Goal: Task Accomplishment & Management: Complete application form

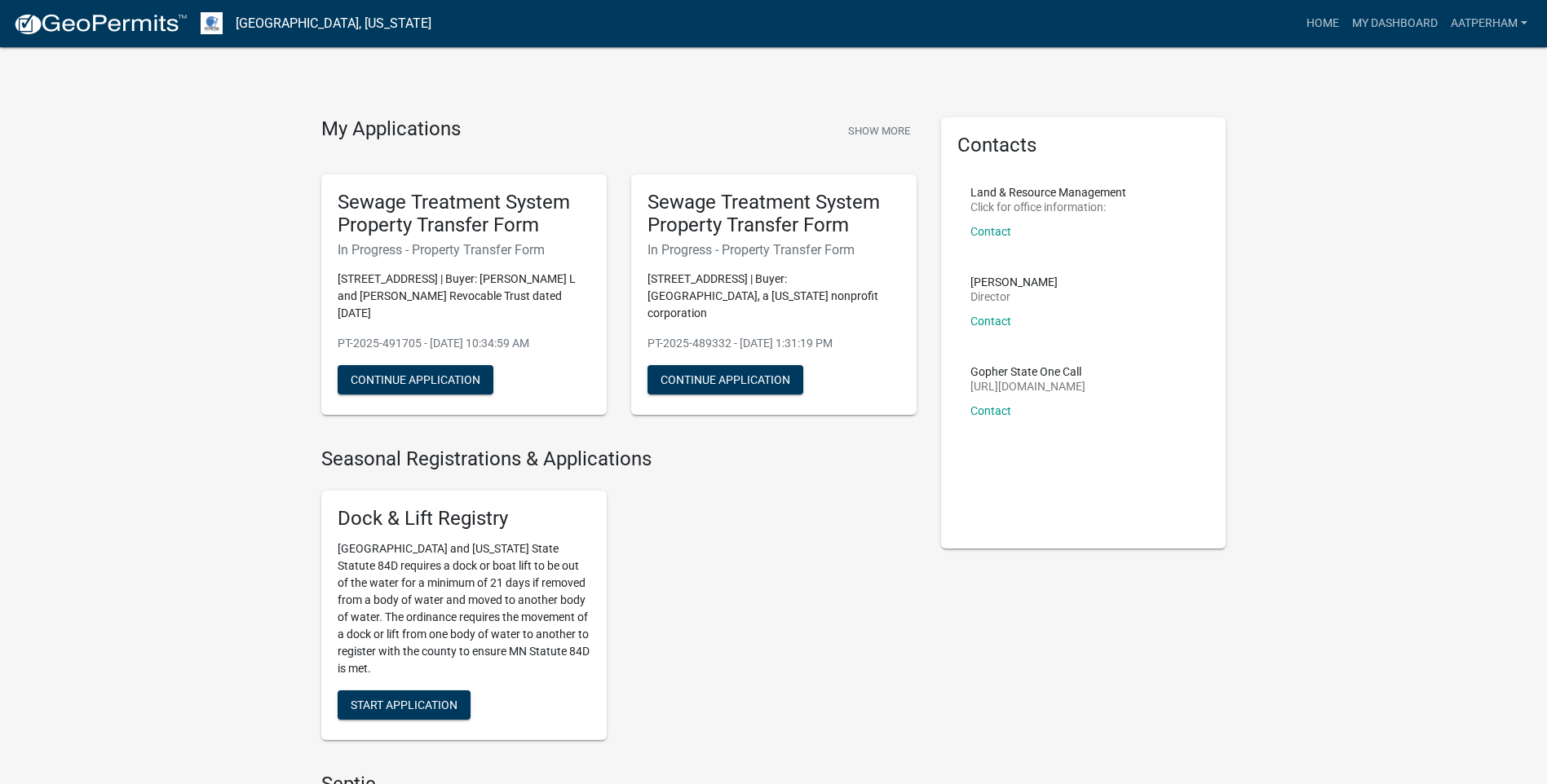
scroll to position [489, 0]
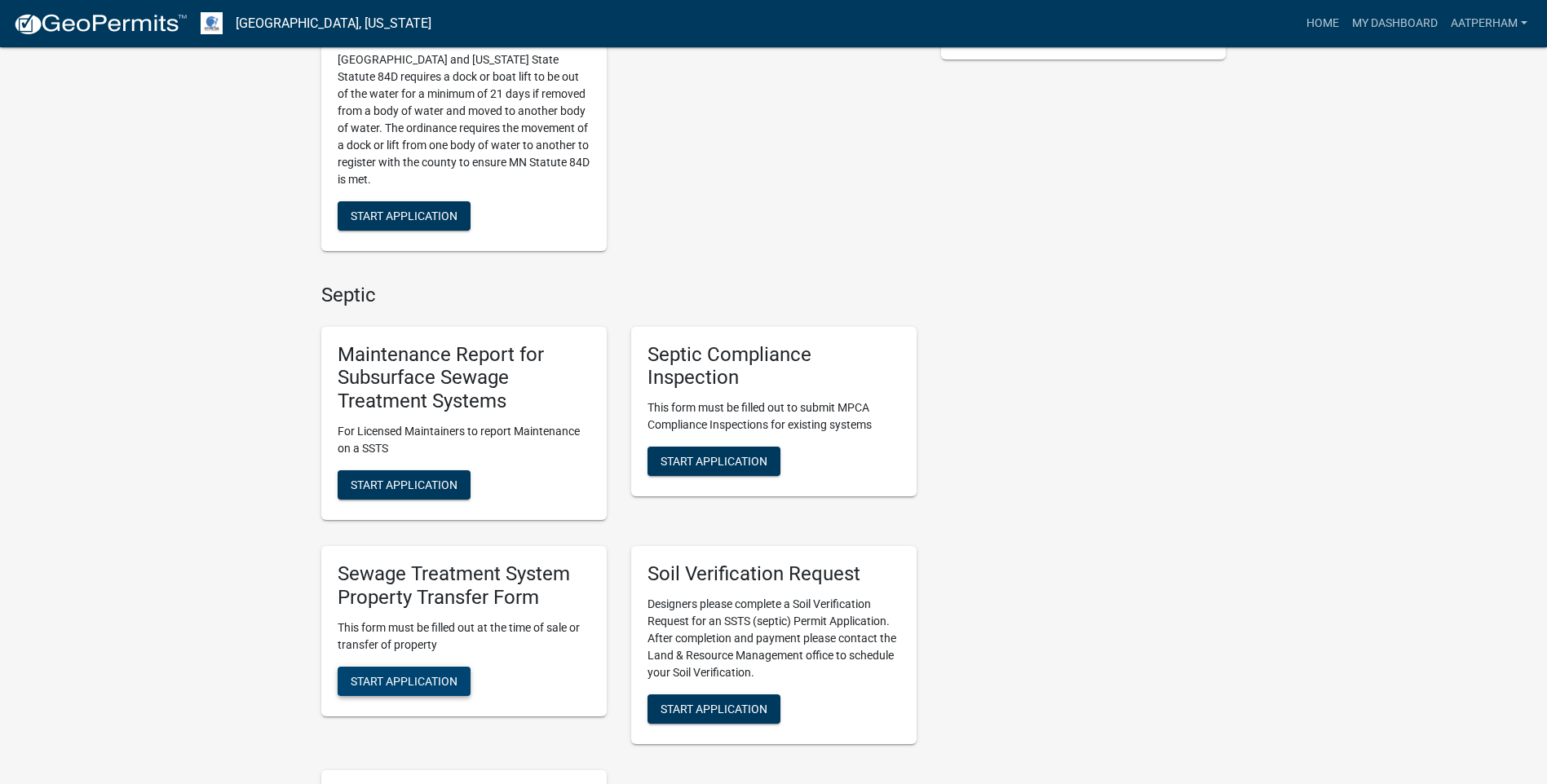
click at [441, 674] on span "Start Application" at bounding box center [404, 680] width 107 height 13
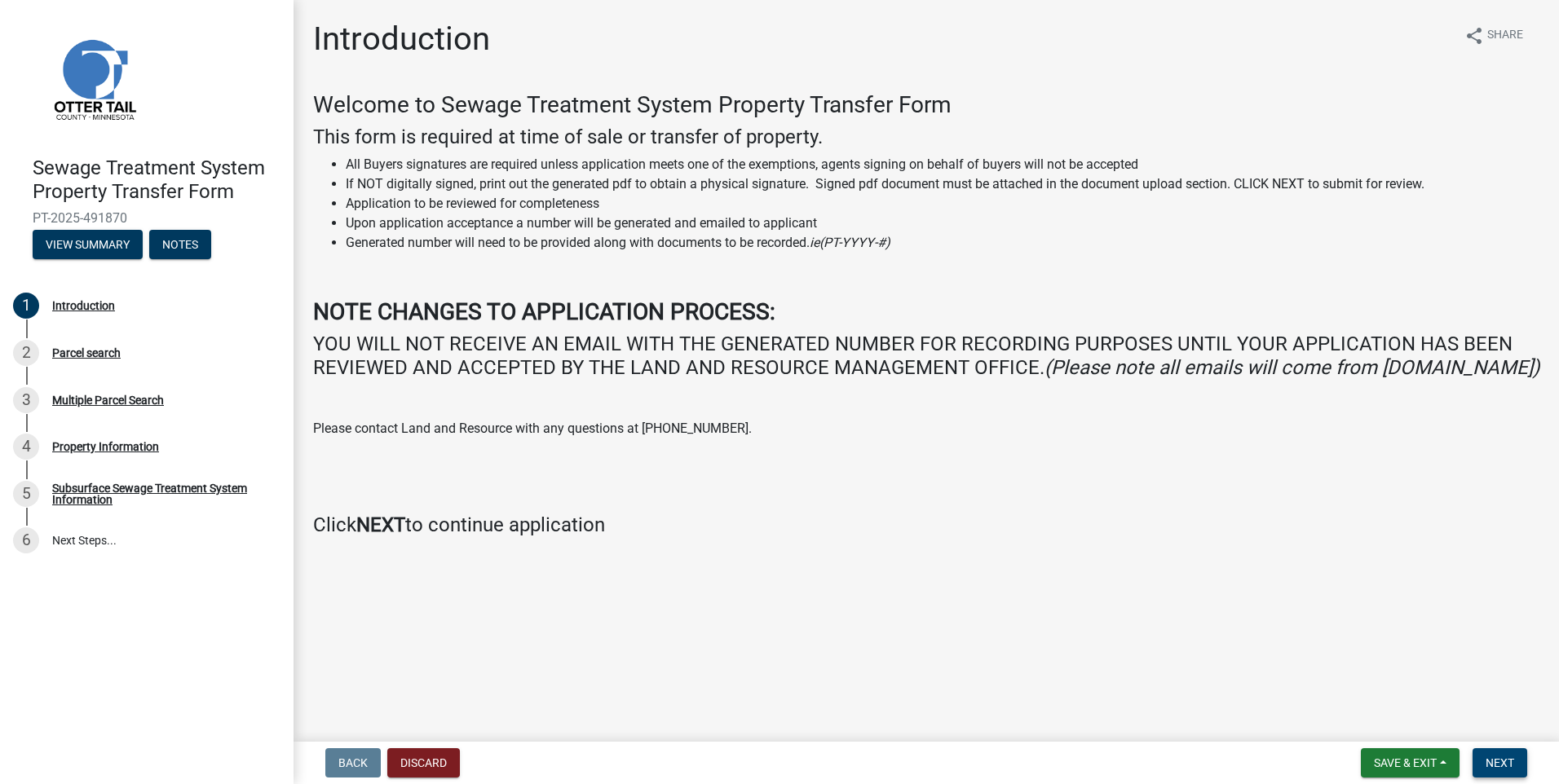
click at [1508, 765] on span "Next" at bounding box center [1500, 763] width 28 height 13
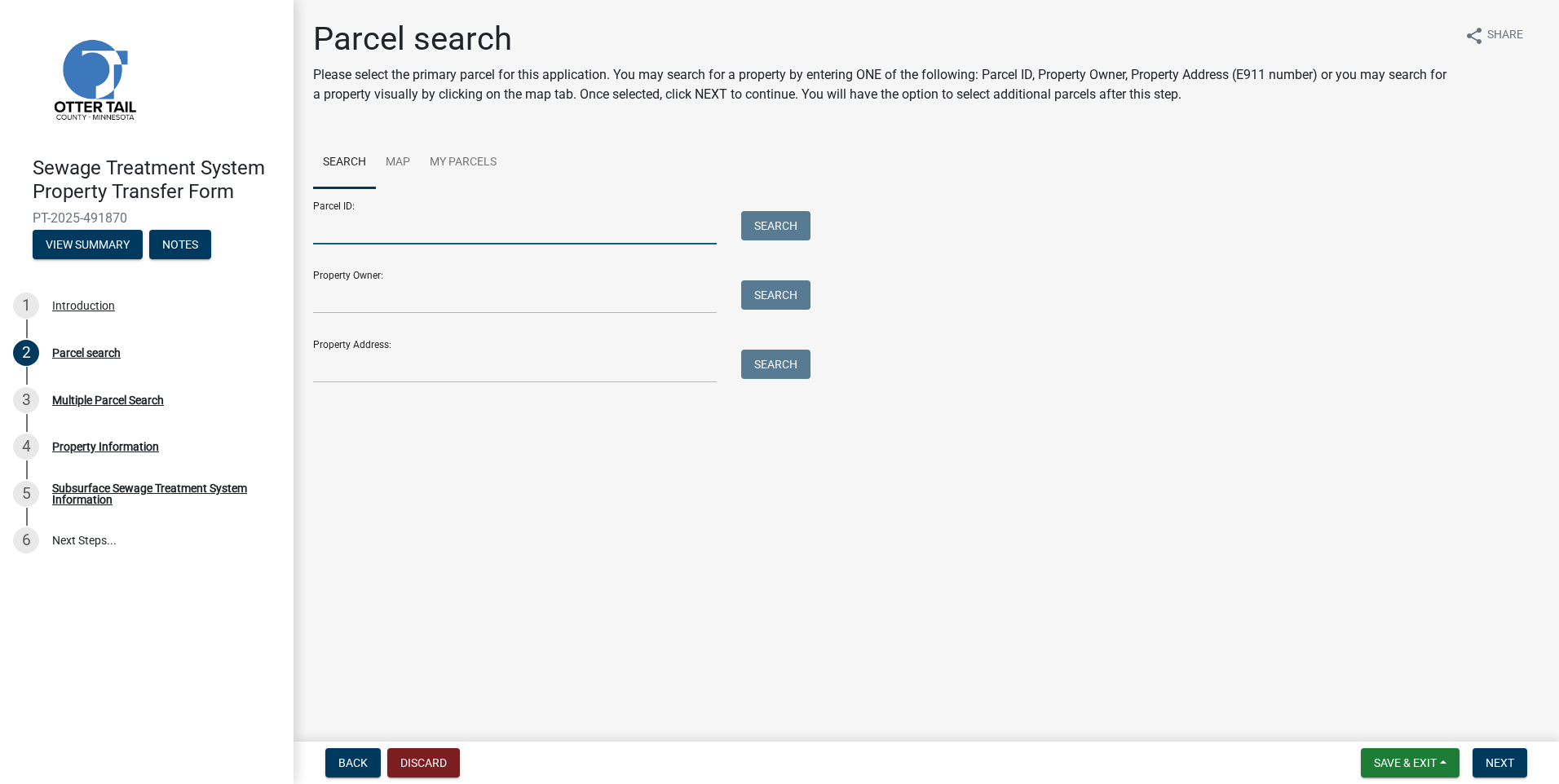
click at [497, 227] on input "Parcel ID:" at bounding box center [514, 227] width 404 height 33
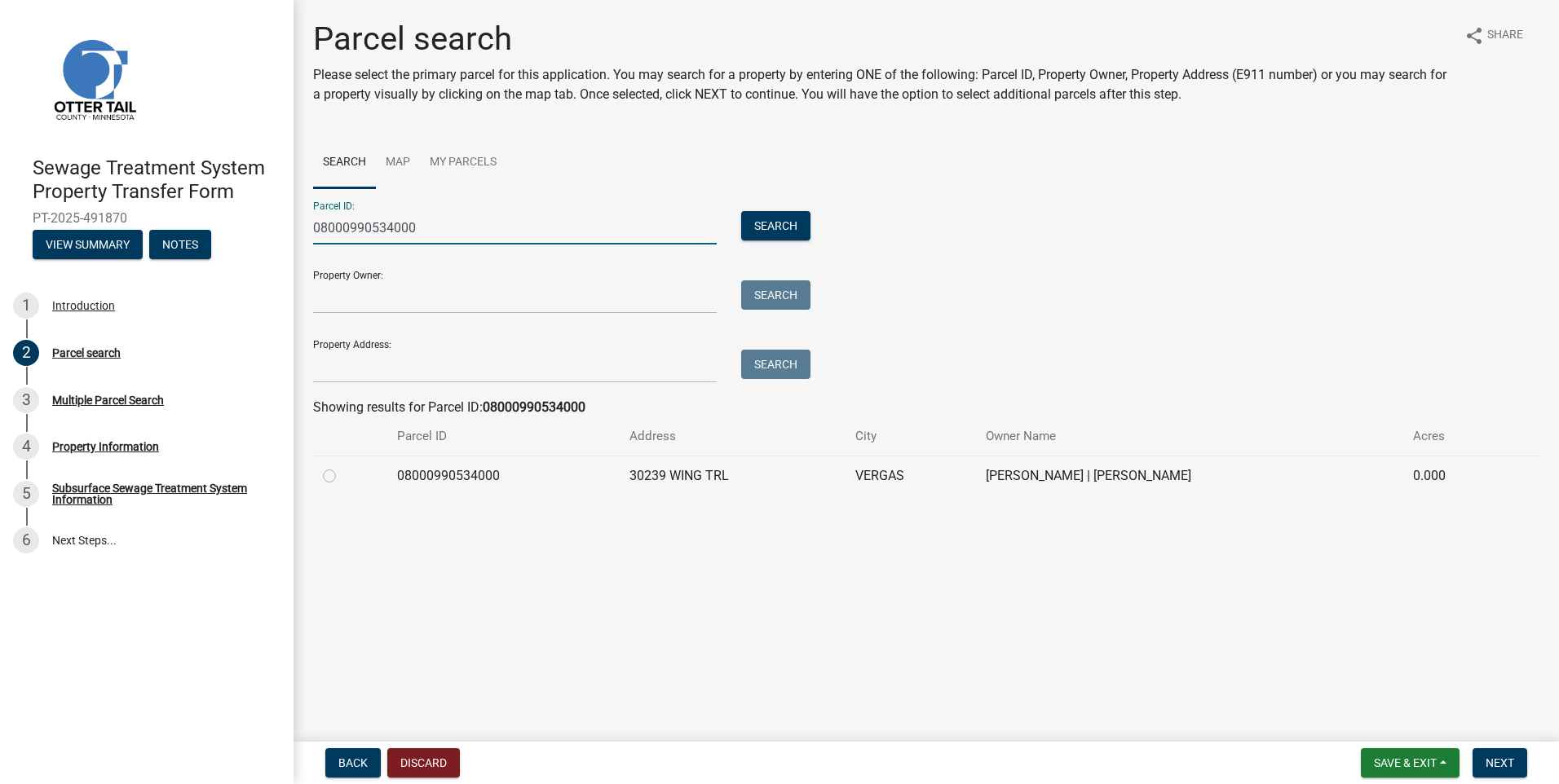
type input "08000990534000"
click at [343, 466] on label at bounding box center [343, 466] width 0 height 0
click at [343, 476] on input "radio" at bounding box center [348, 471] width 10 height 10
radio input "true"
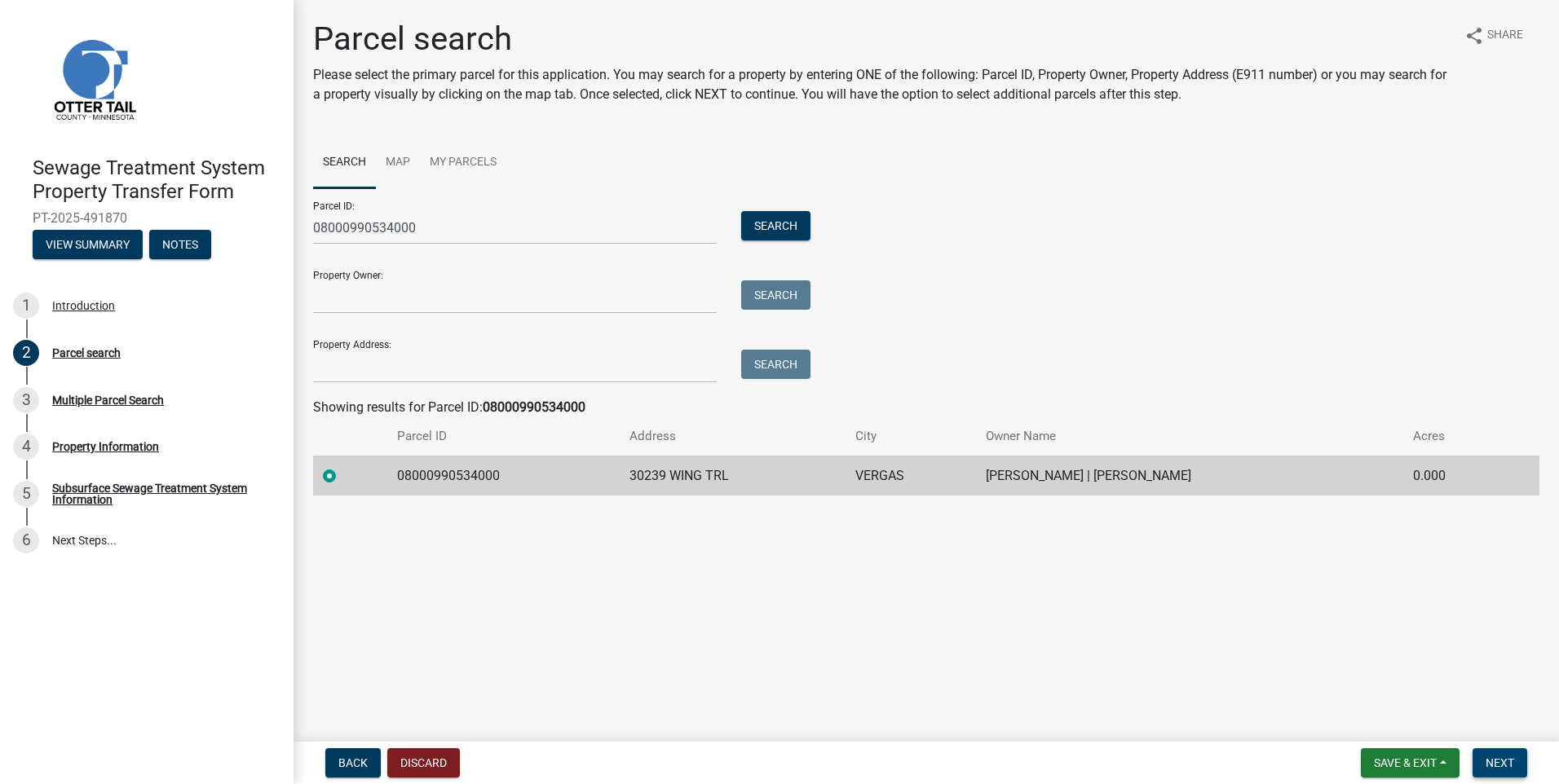
click at [1508, 761] on span "Next" at bounding box center [1500, 763] width 28 height 13
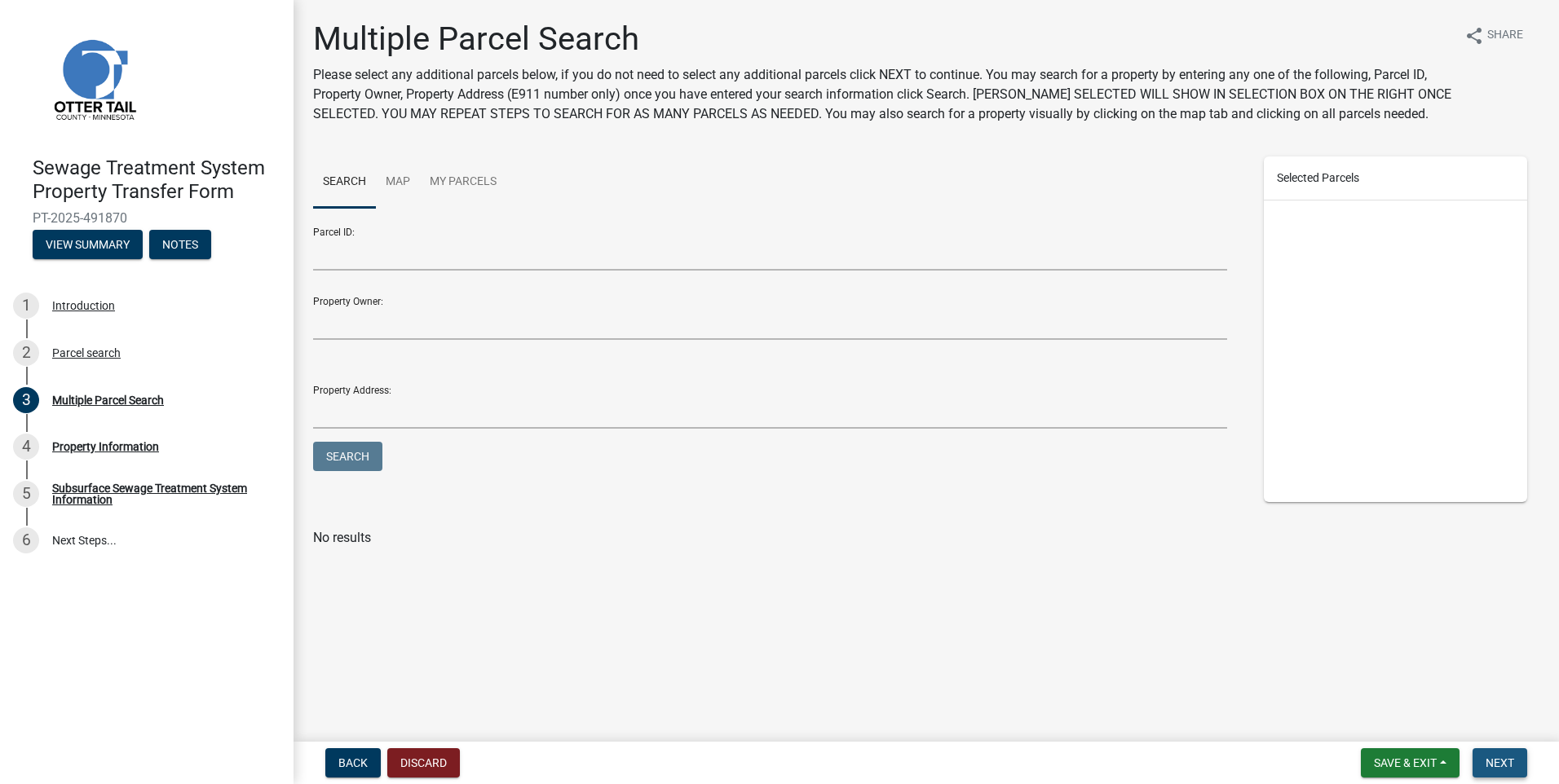
click at [1485, 769] on button "Next" at bounding box center [1500, 763] width 55 height 29
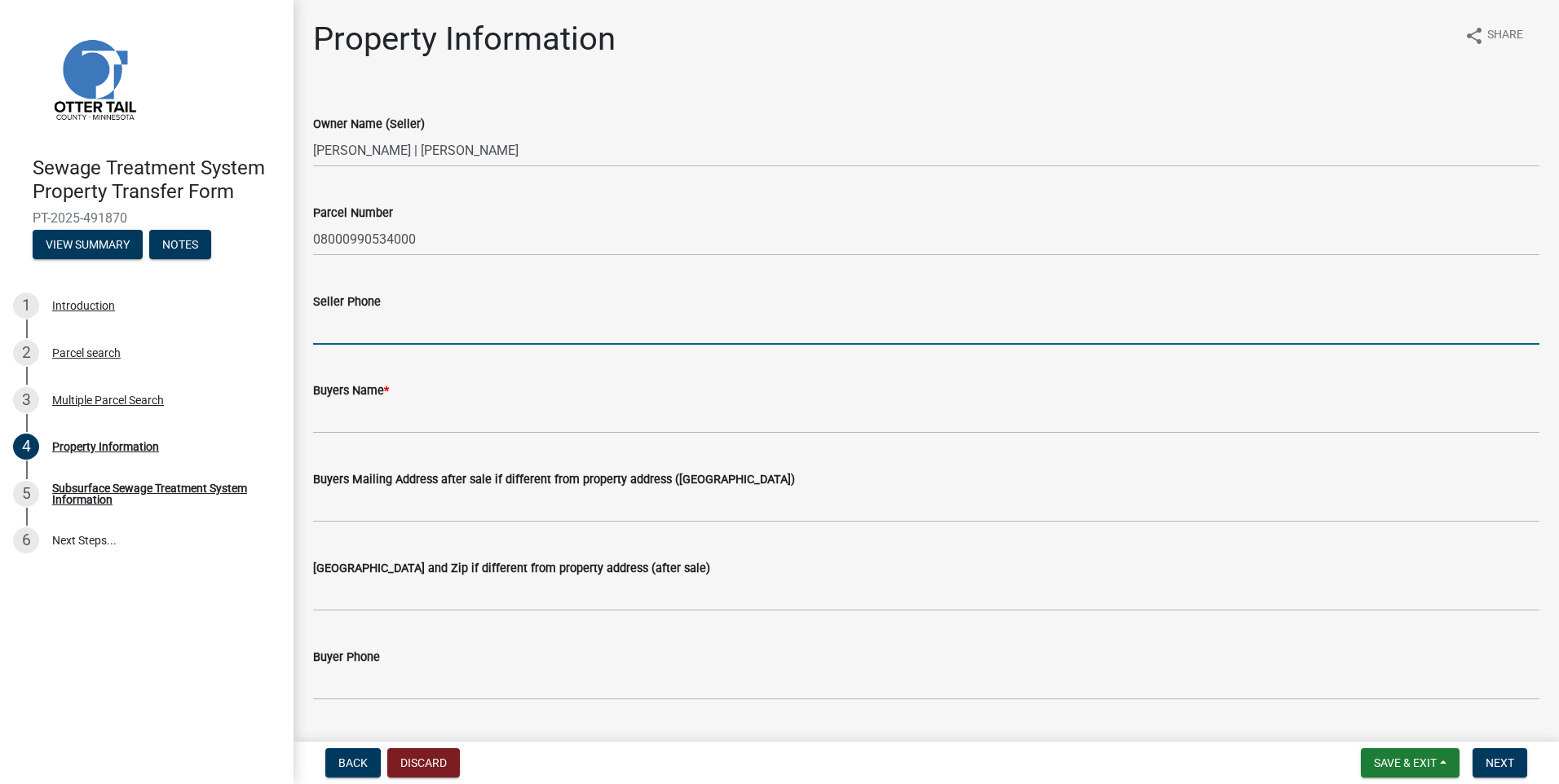
click at [368, 326] on input "Seller Phone" at bounding box center [926, 327] width 1226 height 33
type input "[PHONE_NUMBER]"
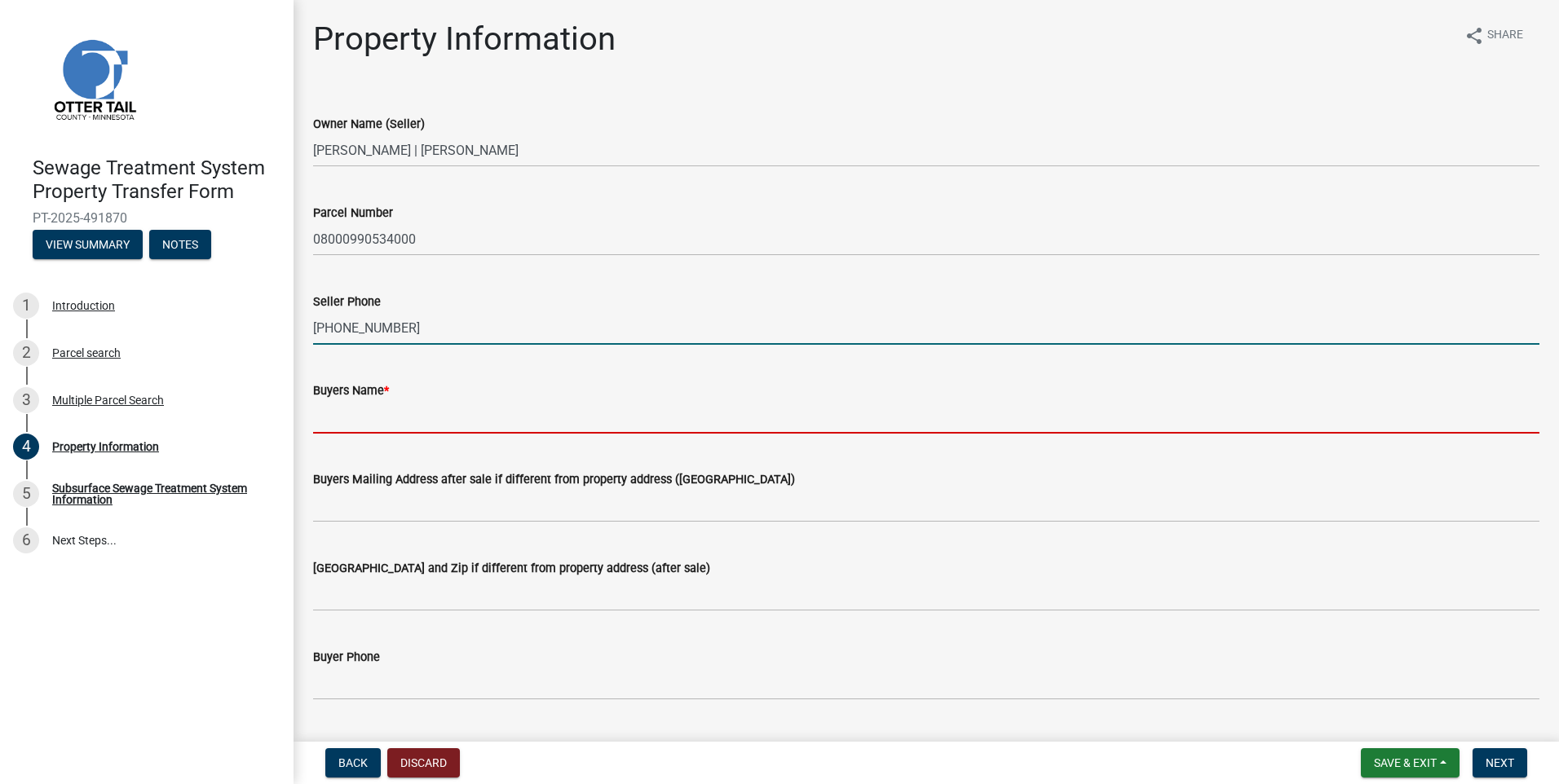
click at [378, 426] on input "Buyers Name *" at bounding box center [926, 416] width 1226 height 33
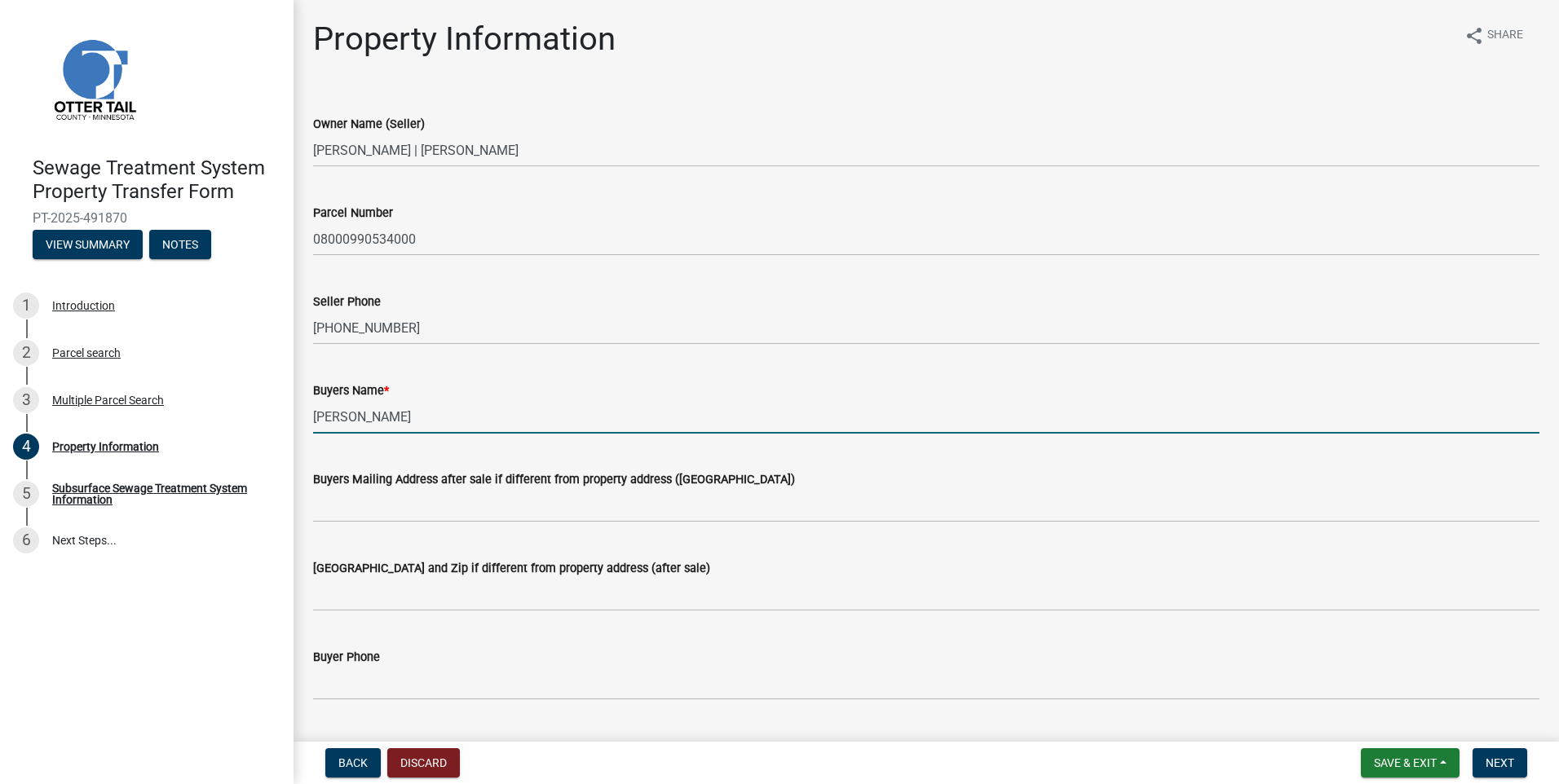
type input "[PERSON_NAME]"
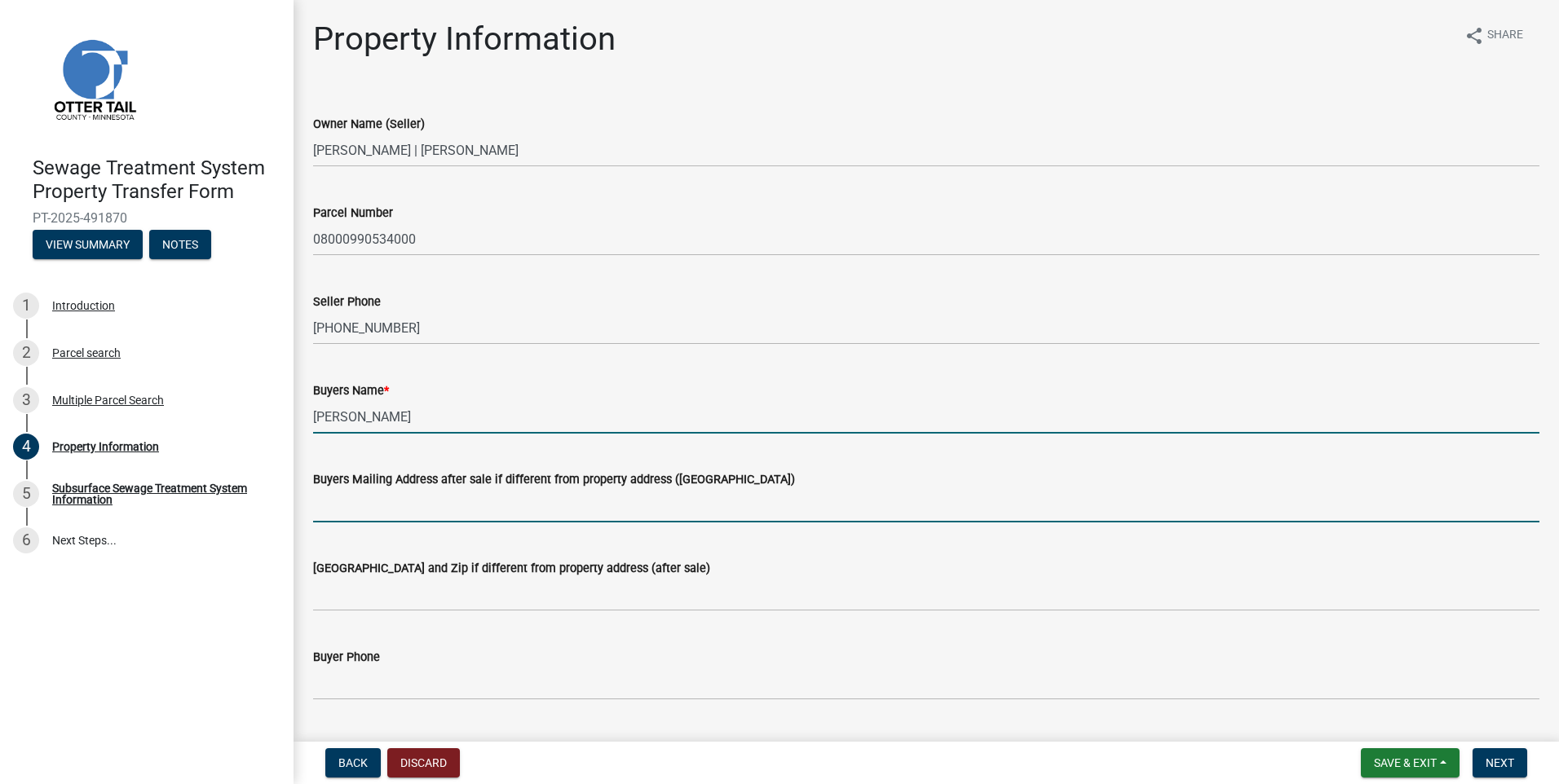
click at [362, 501] on input "Buyers Mailing Address after sale if different from property address ([GEOGRAPH…" at bounding box center [926, 506] width 1226 height 33
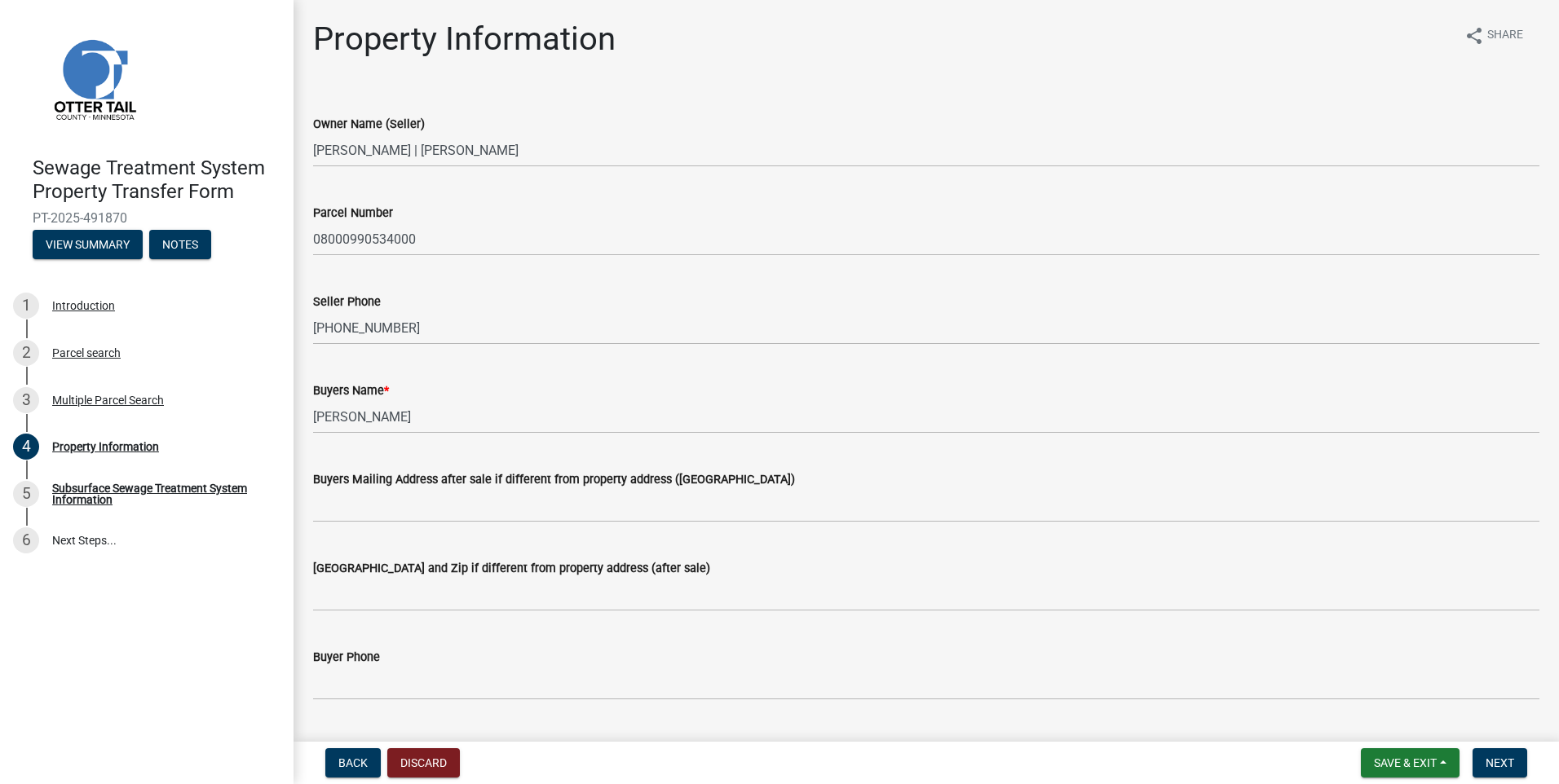
scroll to position [163, 0]
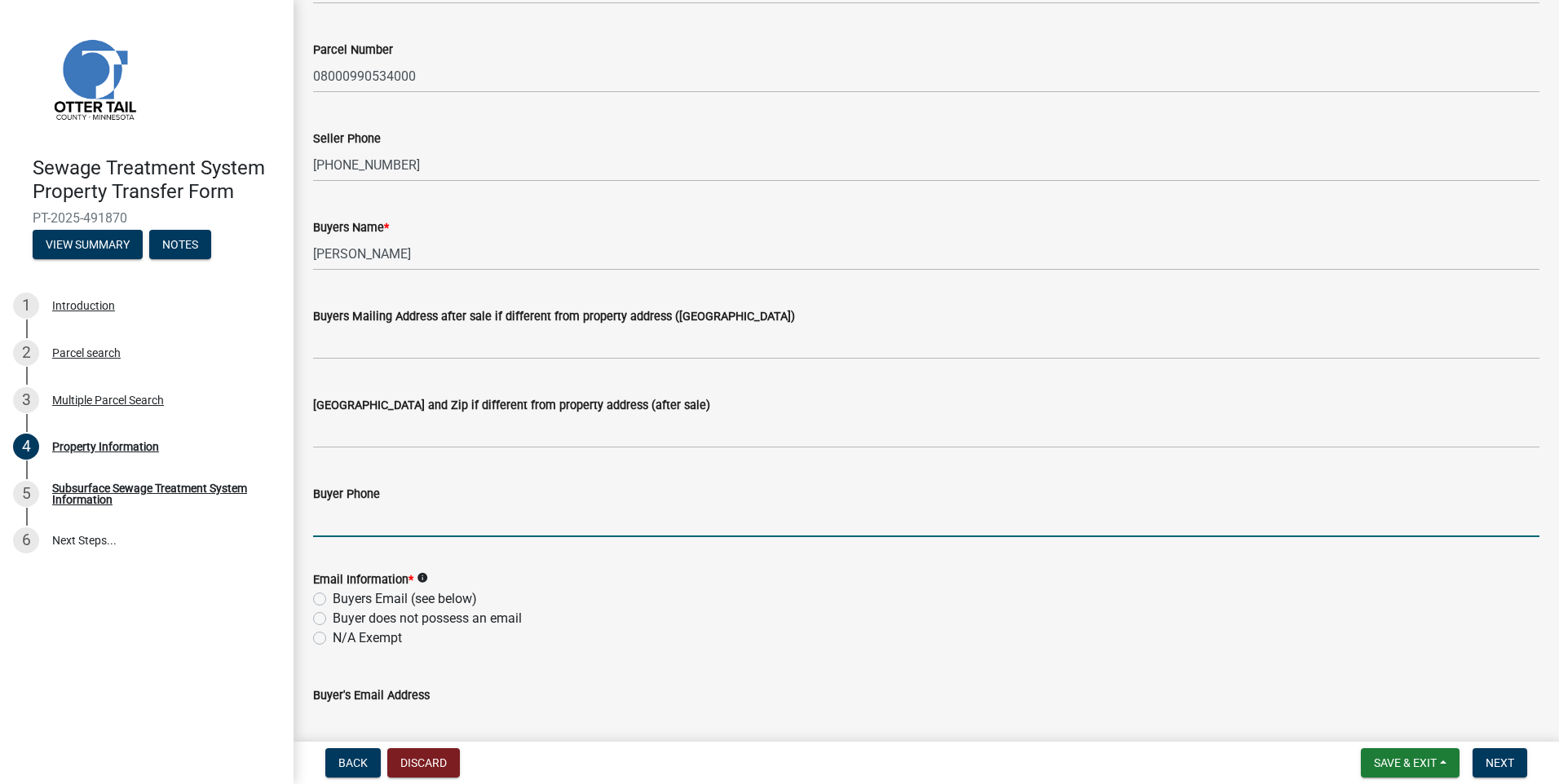
click at [349, 525] on input "Buyer Phone" at bounding box center [926, 520] width 1226 height 33
type input "[PHONE_NUMBER]"
click at [333, 594] on label "Buyers Email (see below)" at bounding box center [405, 599] width 144 height 20
click at [333, 594] on input "Buyers Email (see below)" at bounding box center [338, 595] width 10 height 10
radio input "true"
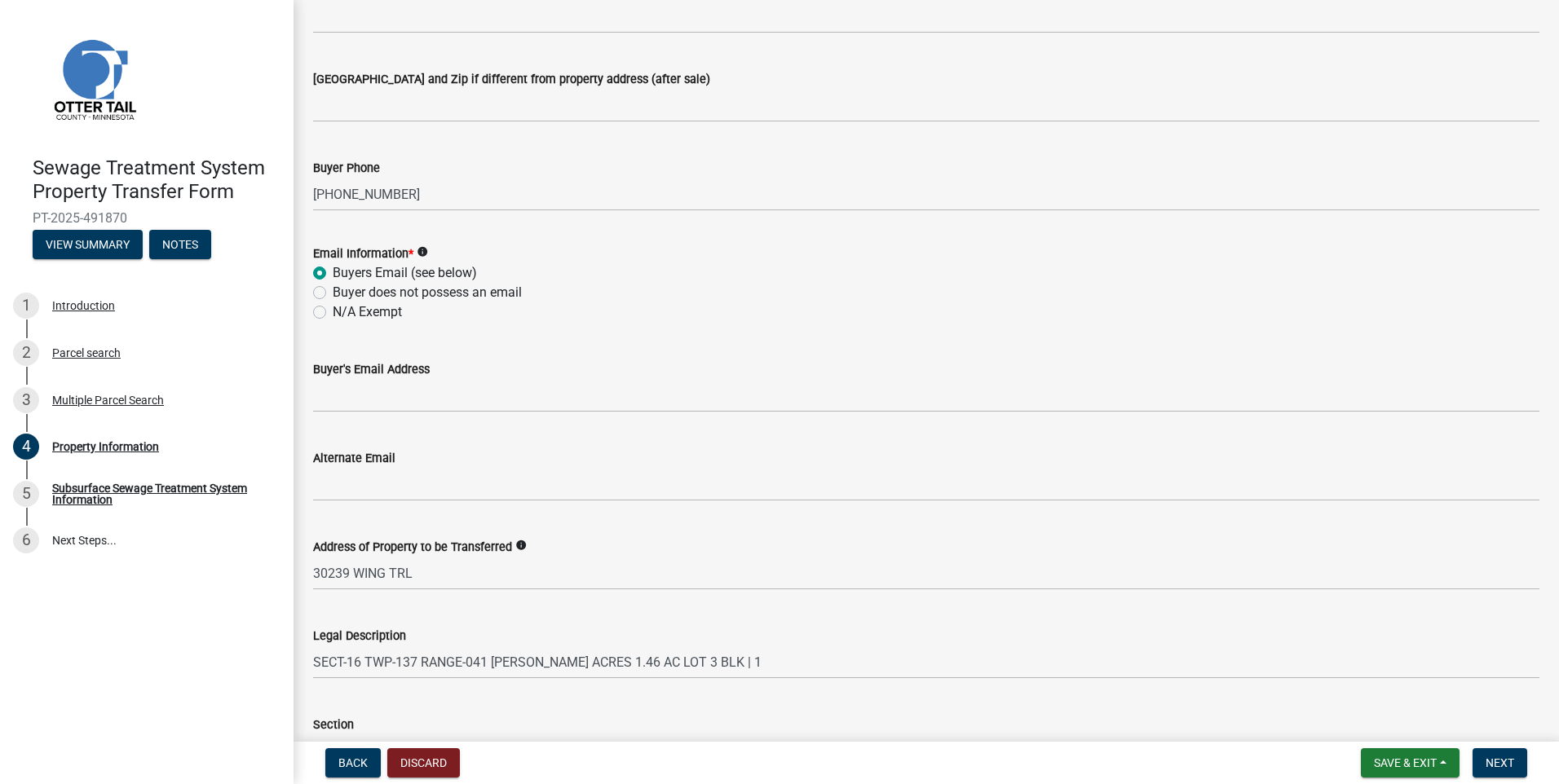
scroll to position [689, 0]
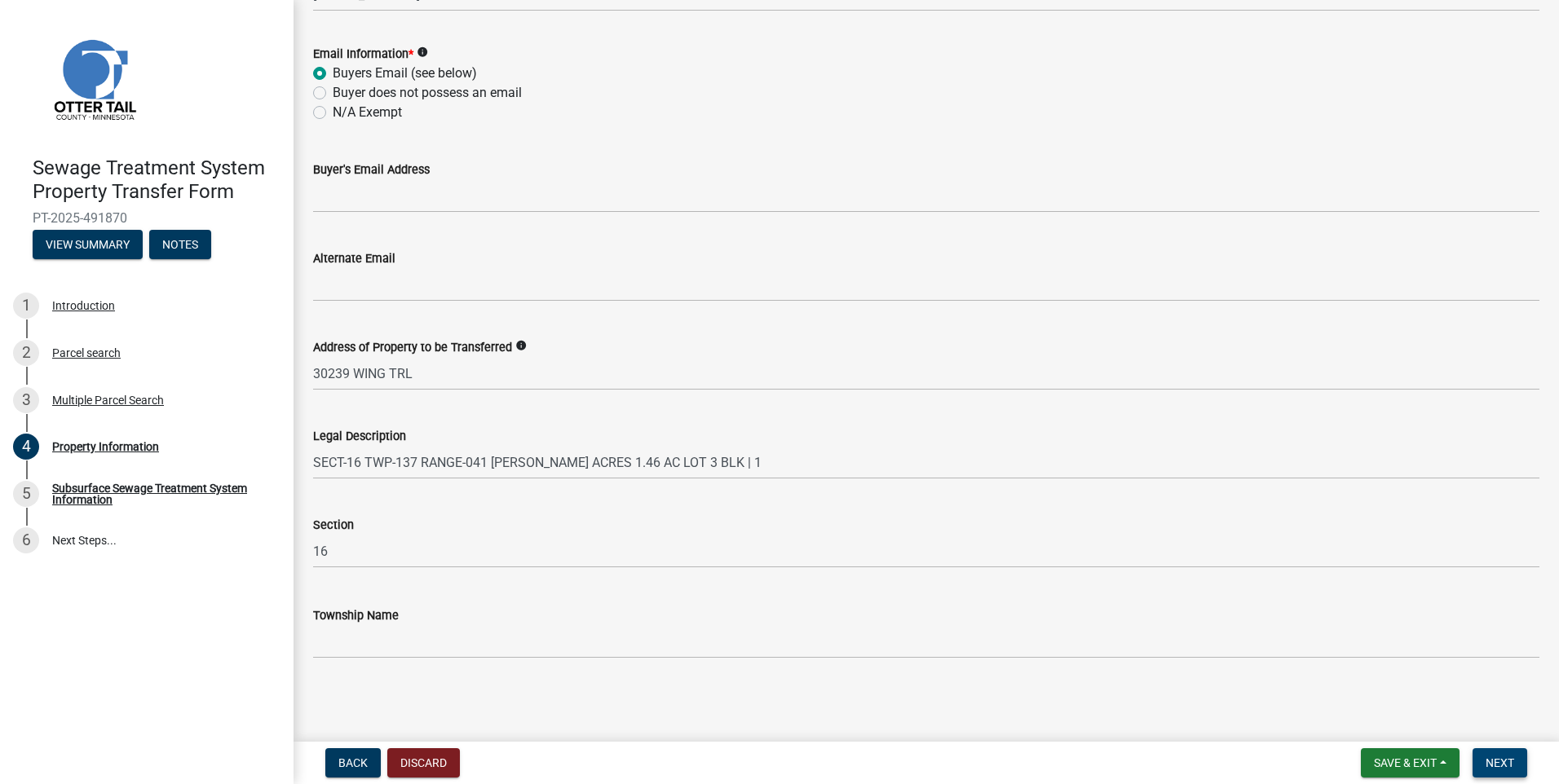
click at [1512, 765] on span "Next" at bounding box center [1500, 763] width 28 height 13
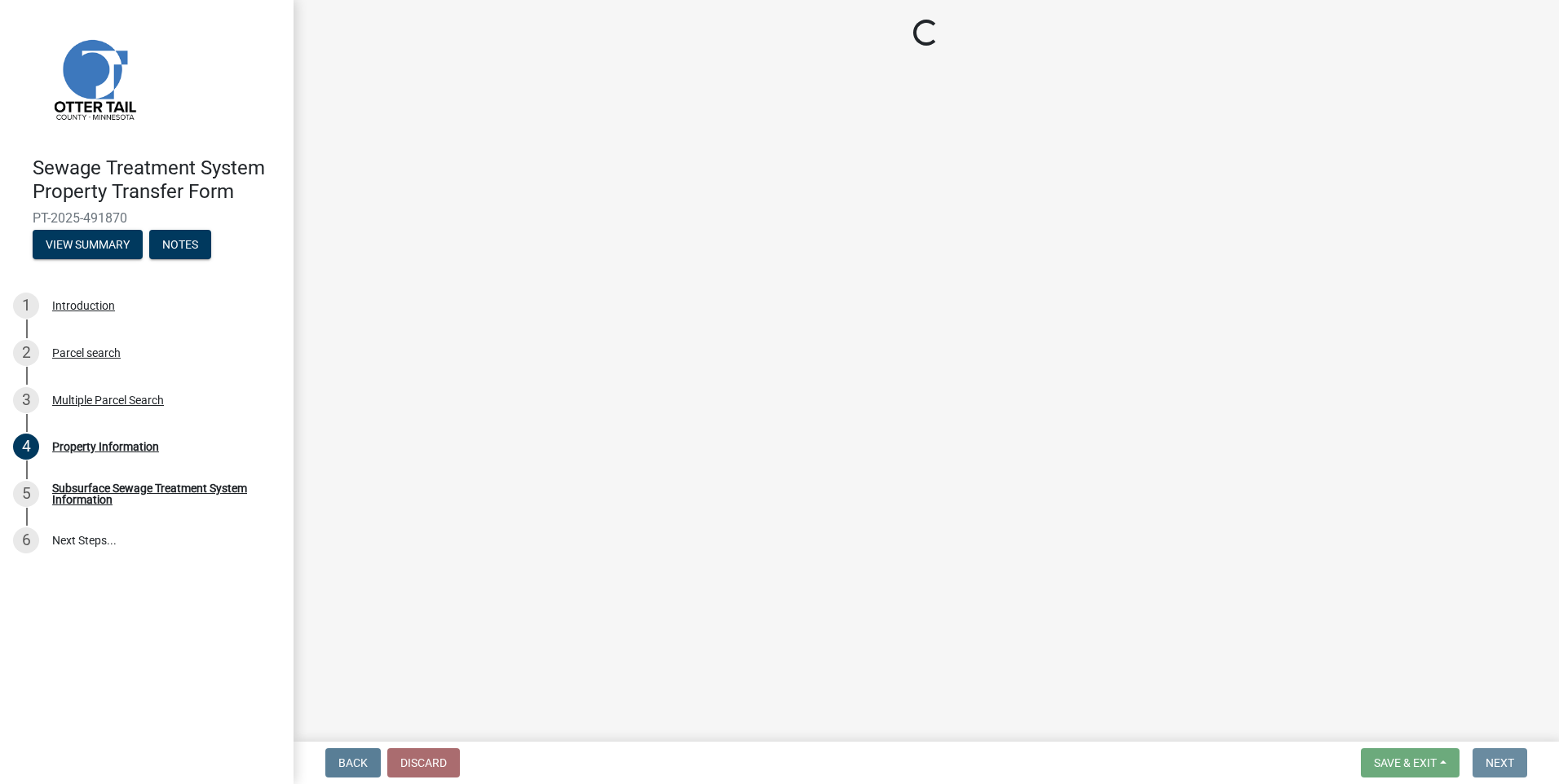
scroll to position [0, 0]
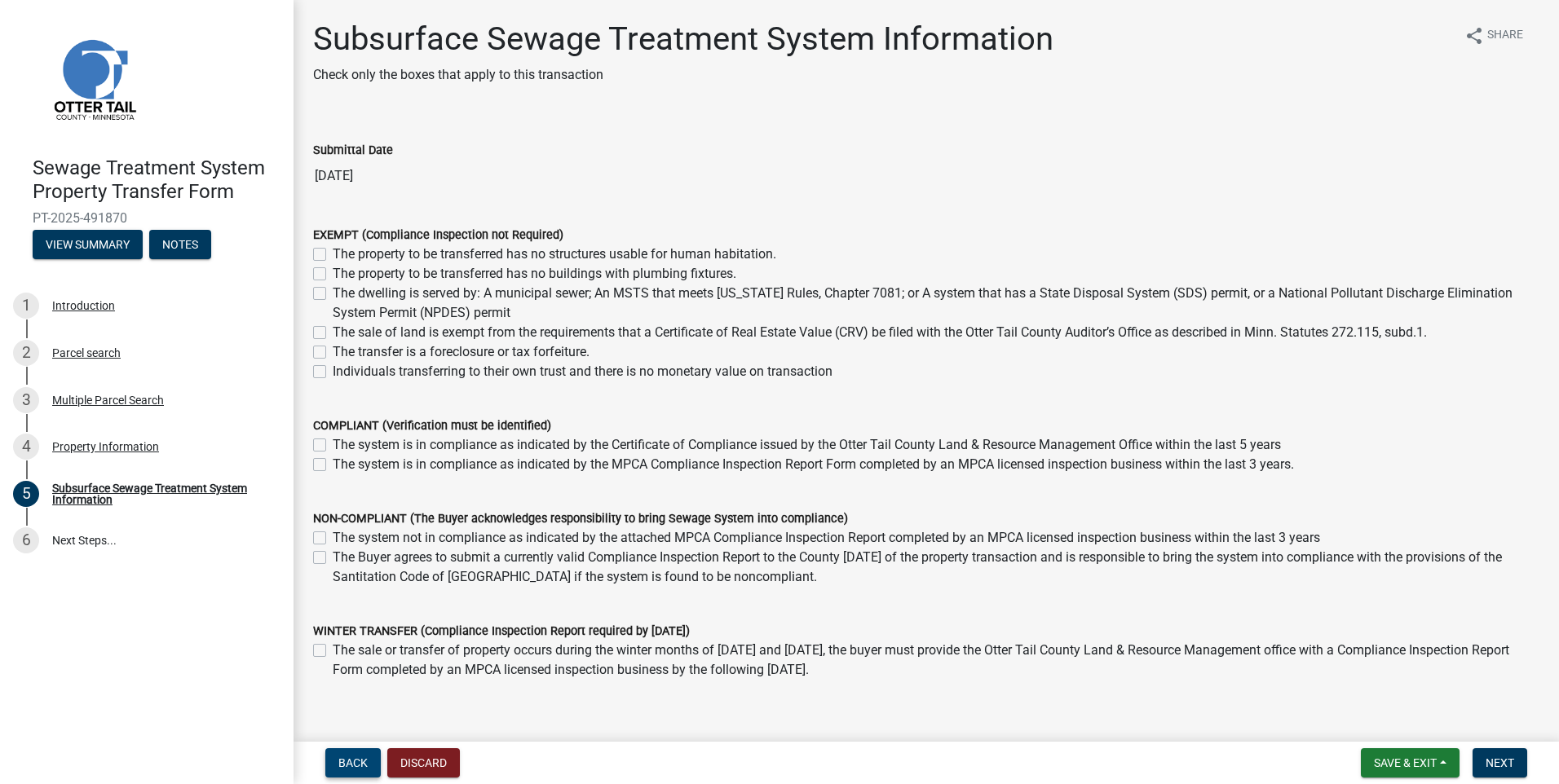
click at [349, 763] on span "Back" at bounding box center [353, 763] width 29 height 13
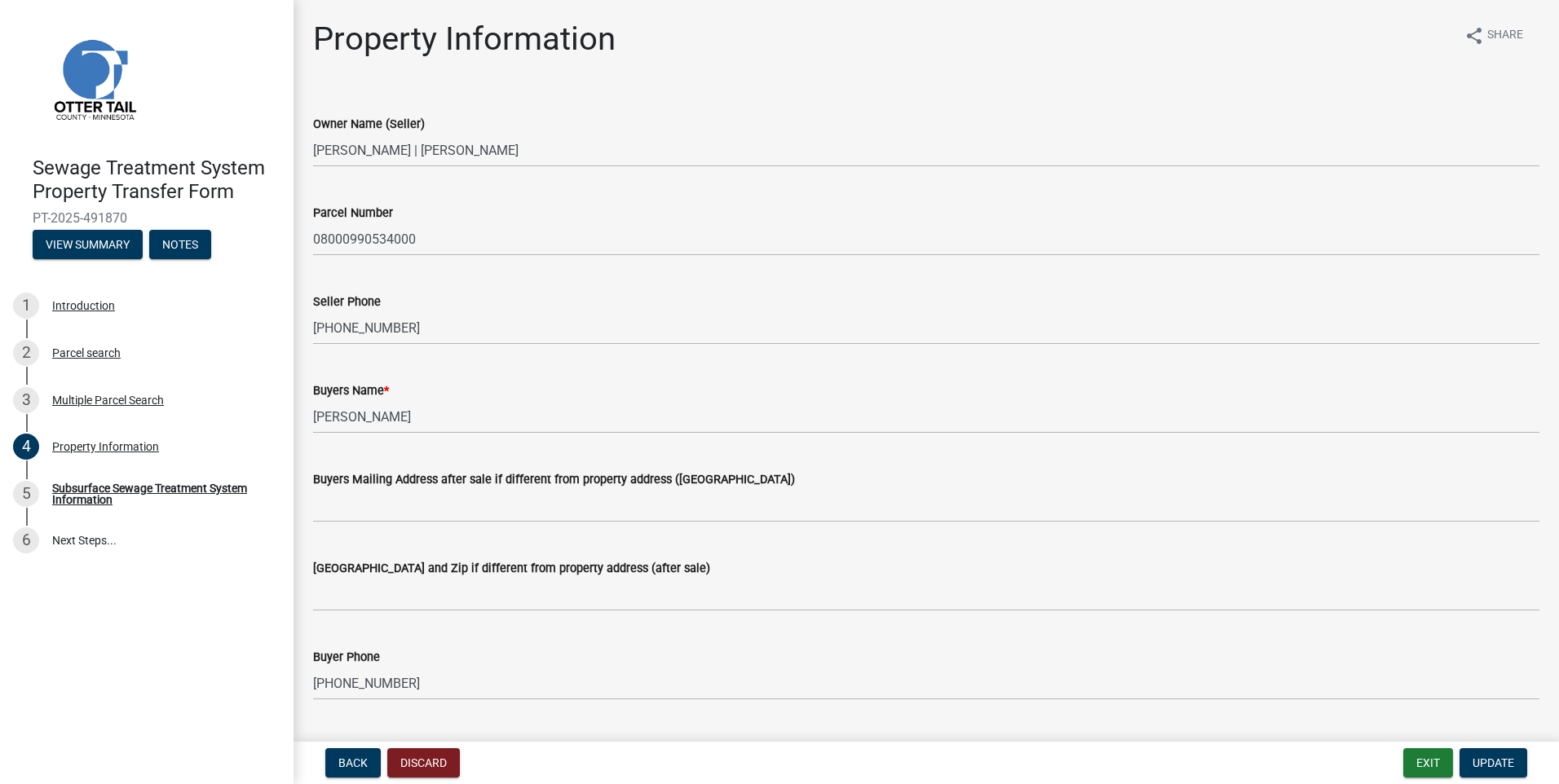
scroll to position [244, 0]
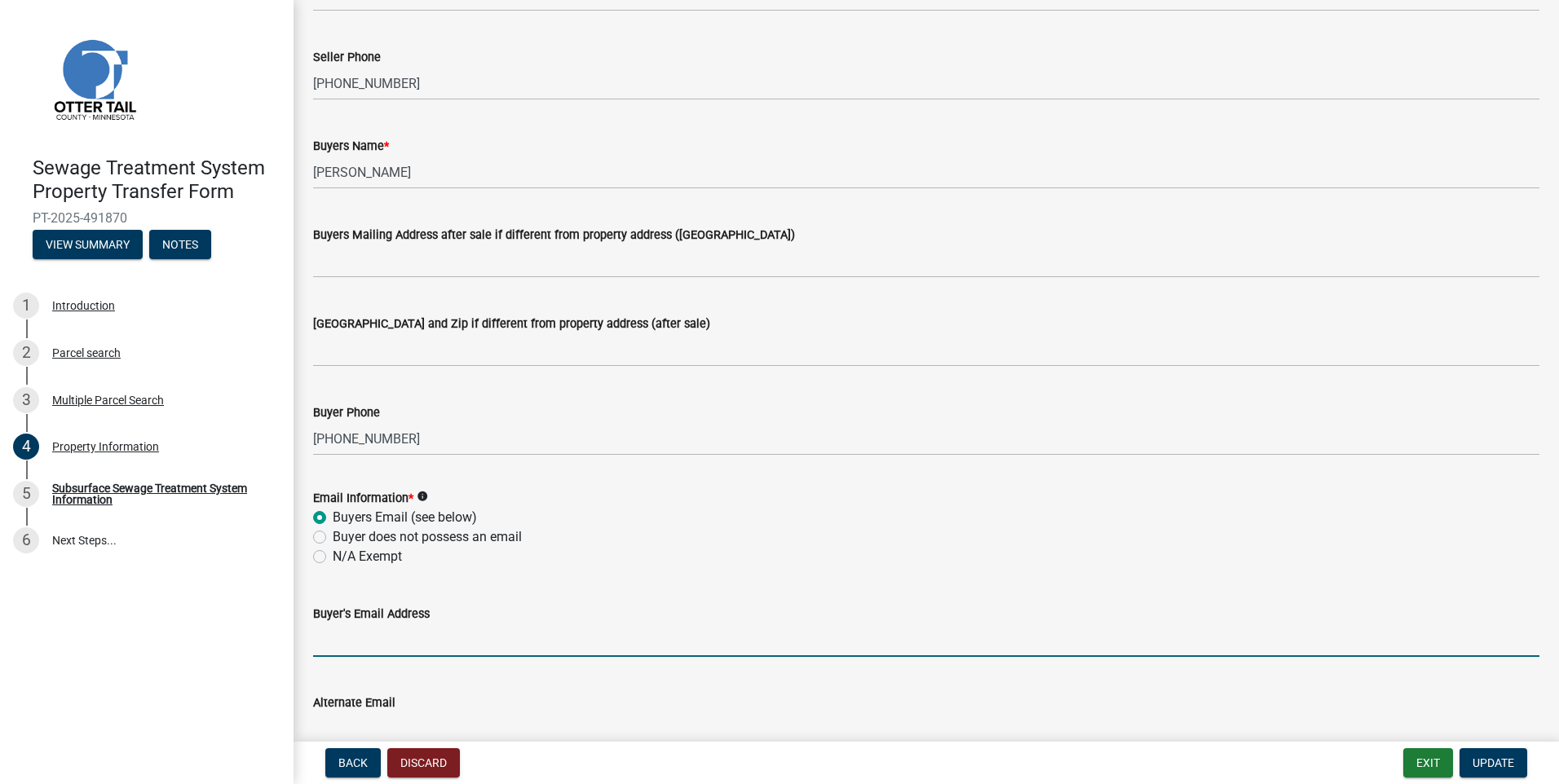
click at [348, 633] on input "Buyer's Email Address" at bounding box center [926, 640] width 1226 height 33
type input "[EMAIL_ADDRESS][DOMAIN_NAME]"
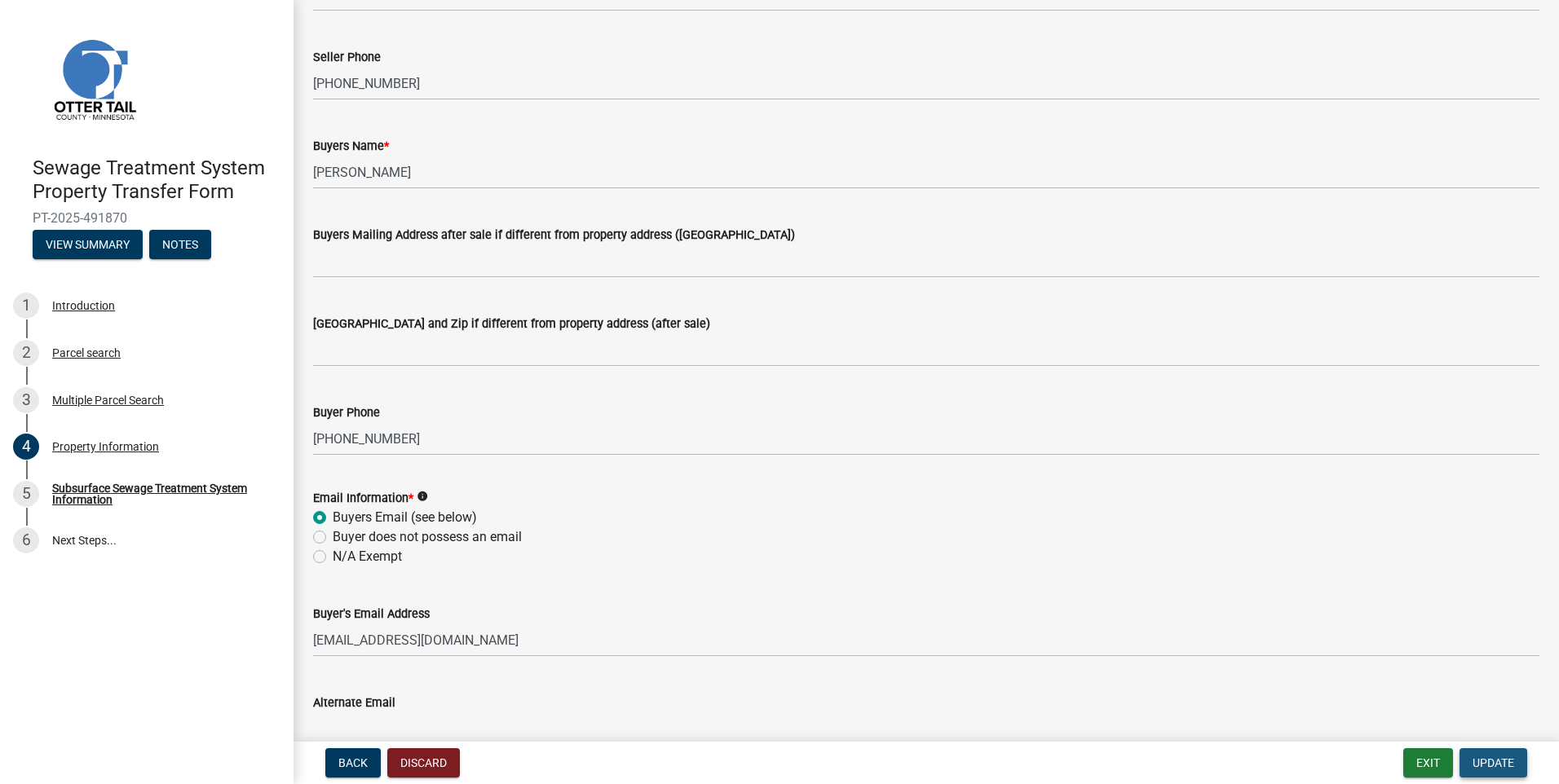
click at [1478, 754] on button "Update" at bounding box center [1493, 763] width 68 height 29
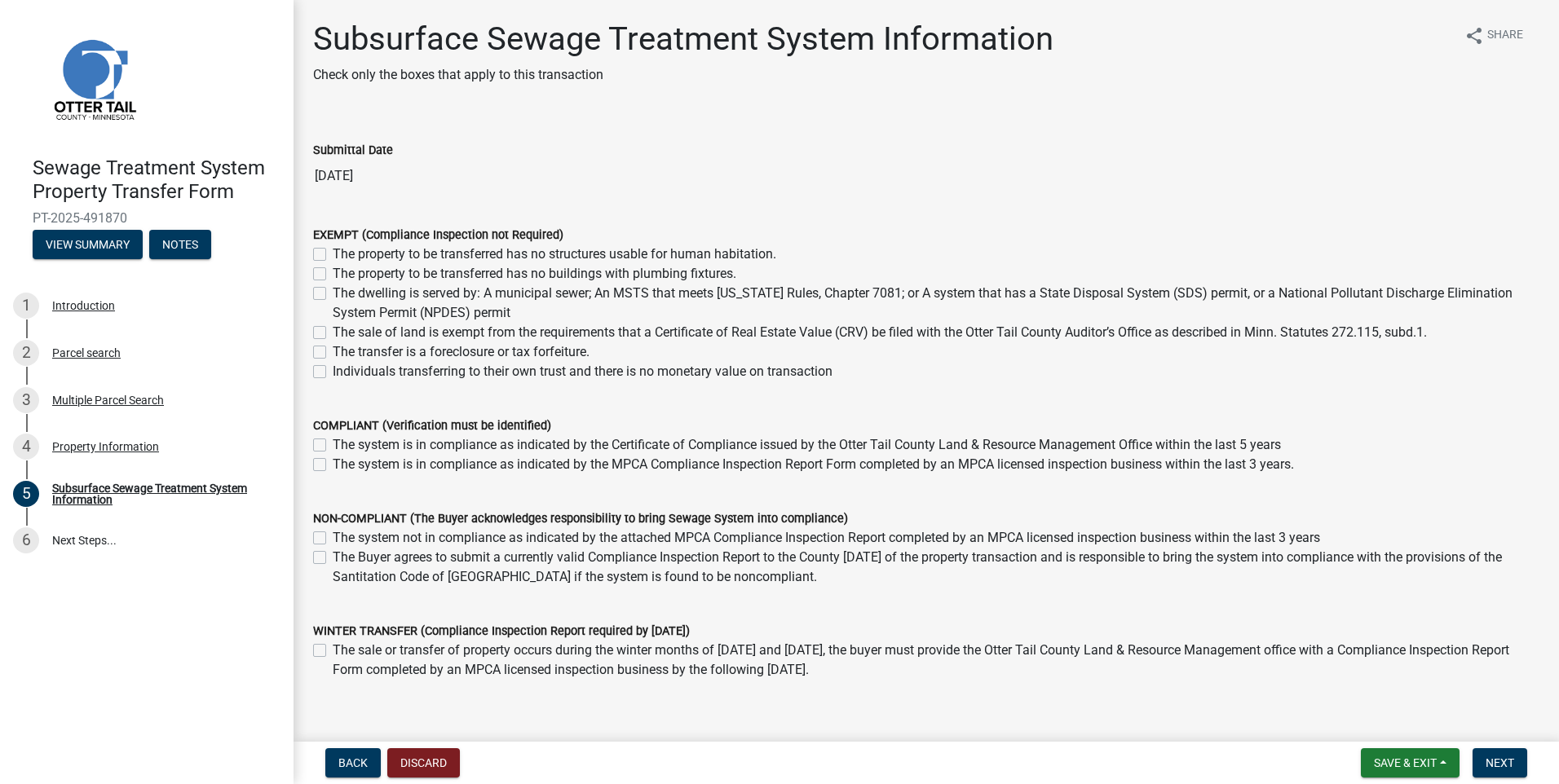
click at [333, 536] on label "The system not in compliance as indicated by the attached MPCA Compliance Inspe…" at bounding box center [826, 538] width 987 height 20
click at [333, 536] on input "The system not in compliance as indicated by the attached MPCA Compliance Inspe…" at bounding box center [338, 534] width 10 height 10
checkbox input "true"
checkbox input "false"
click at [1508, 764] on span "Next" at bounding box center [1500, 763] width 28 height 13
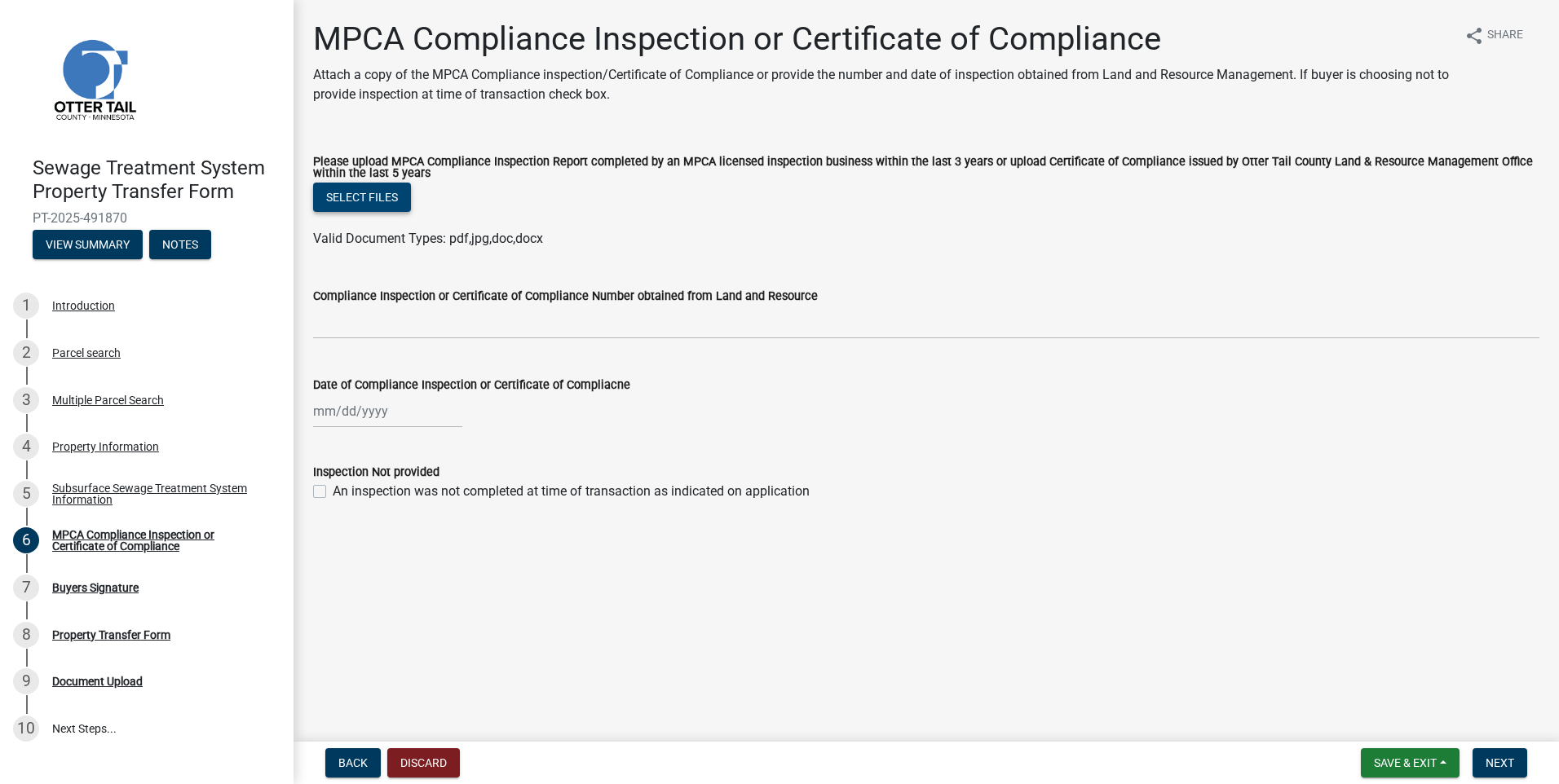
click at [369, 191] on button "Select files" at bounding box center [362, 197] width 98 height 29
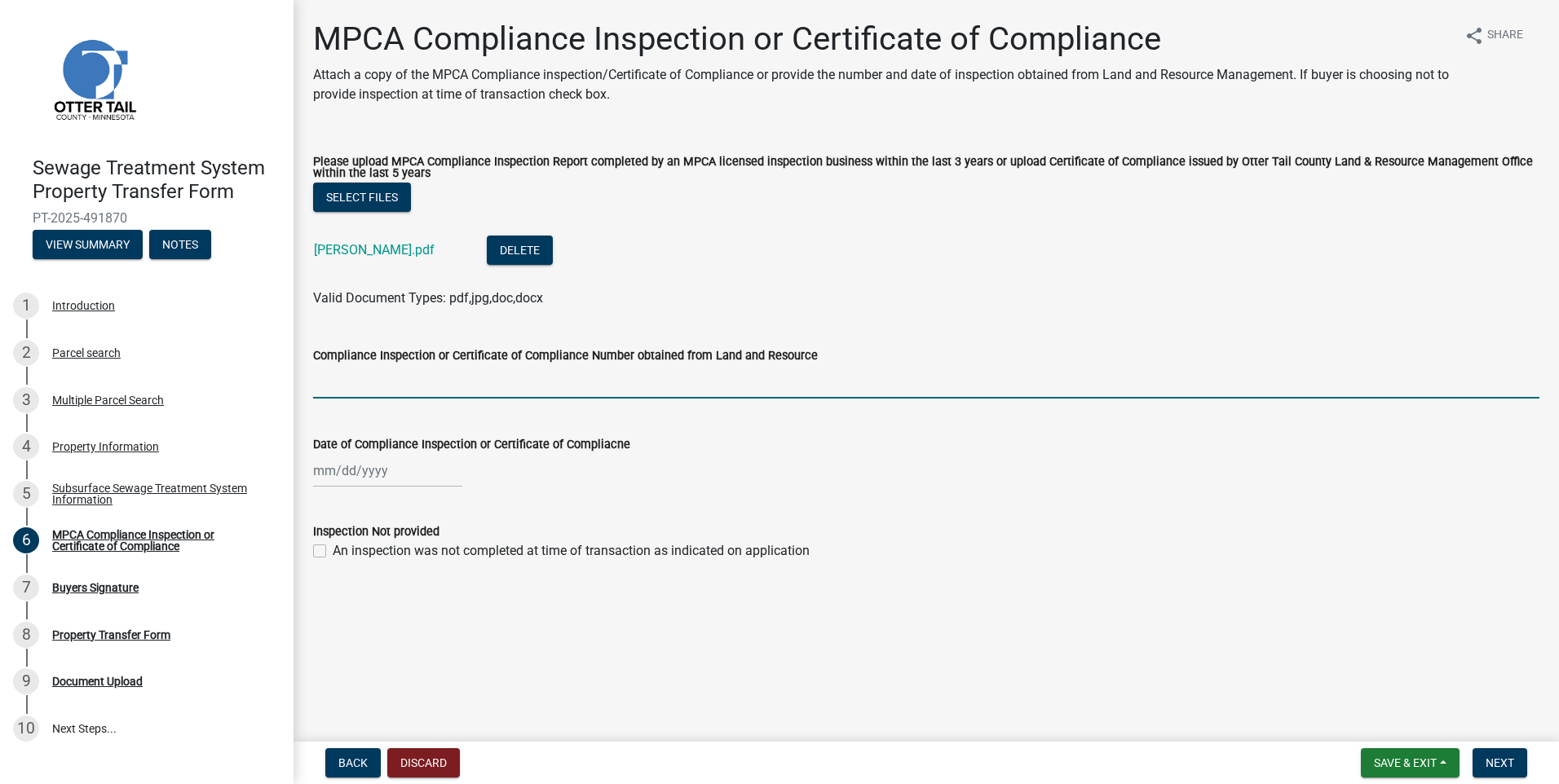
click at [338, 387] on input "Compliance Inspection or Certificate of Compliance Number obtained from Land an…" at bounding box center [926, 381] width 1226 height 33
click at [898, 561] on div "An inspection was not completed at time of transaction as indicated on applicat…" at bounding box center [926, 551] width 1226 height 20
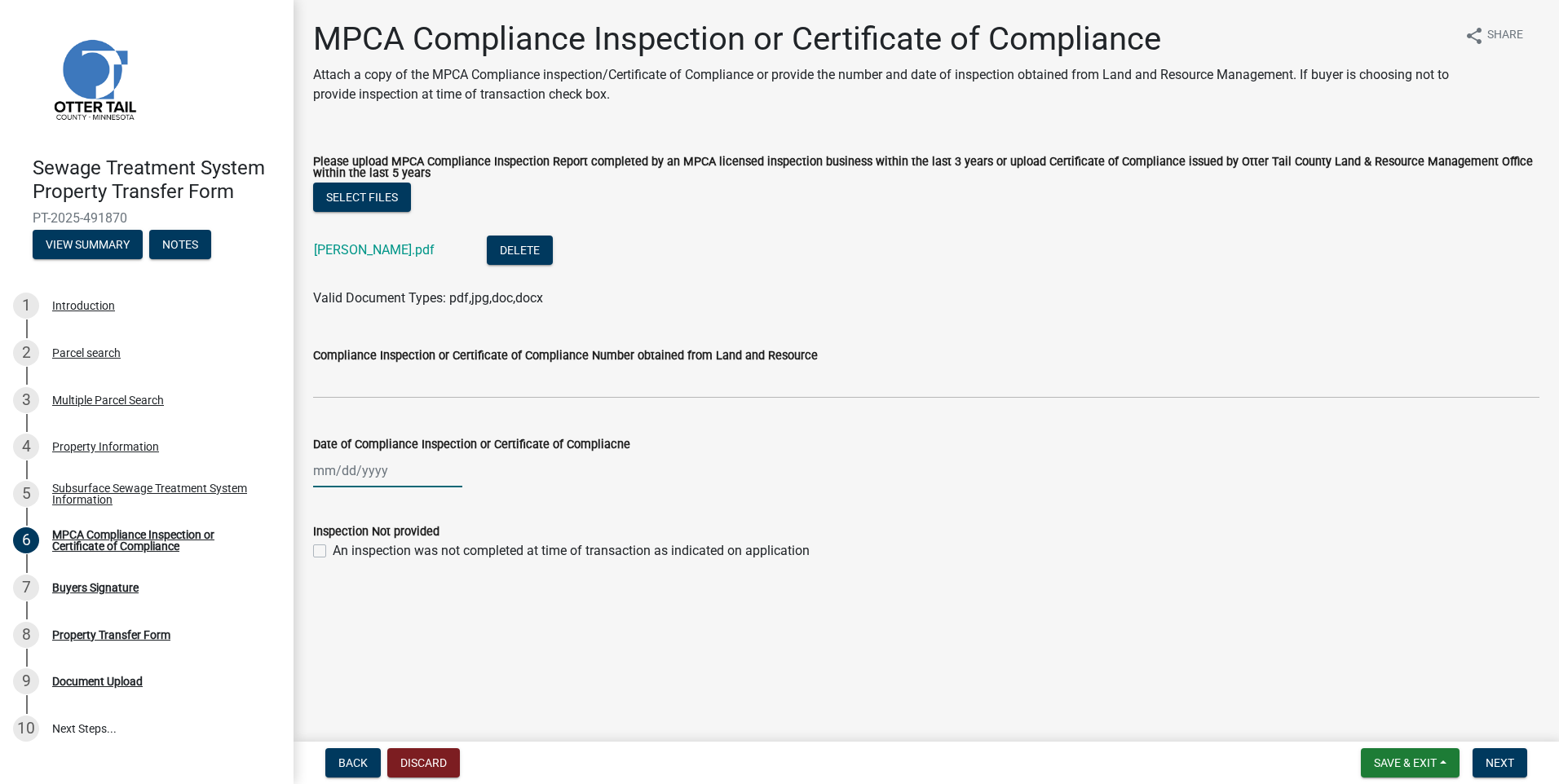
click at [320, 464] on div at bounding box center [387, 470] width 149 height 33
select select "10"
select select "2025"
drag, startPoint x: 321, startPoint y: 500, endPoint x: 336, endPoint y: 506, distance: 16.2
click at [322, 500] on button "Previous month" at bounding box center [329, 506] width 20 height 26
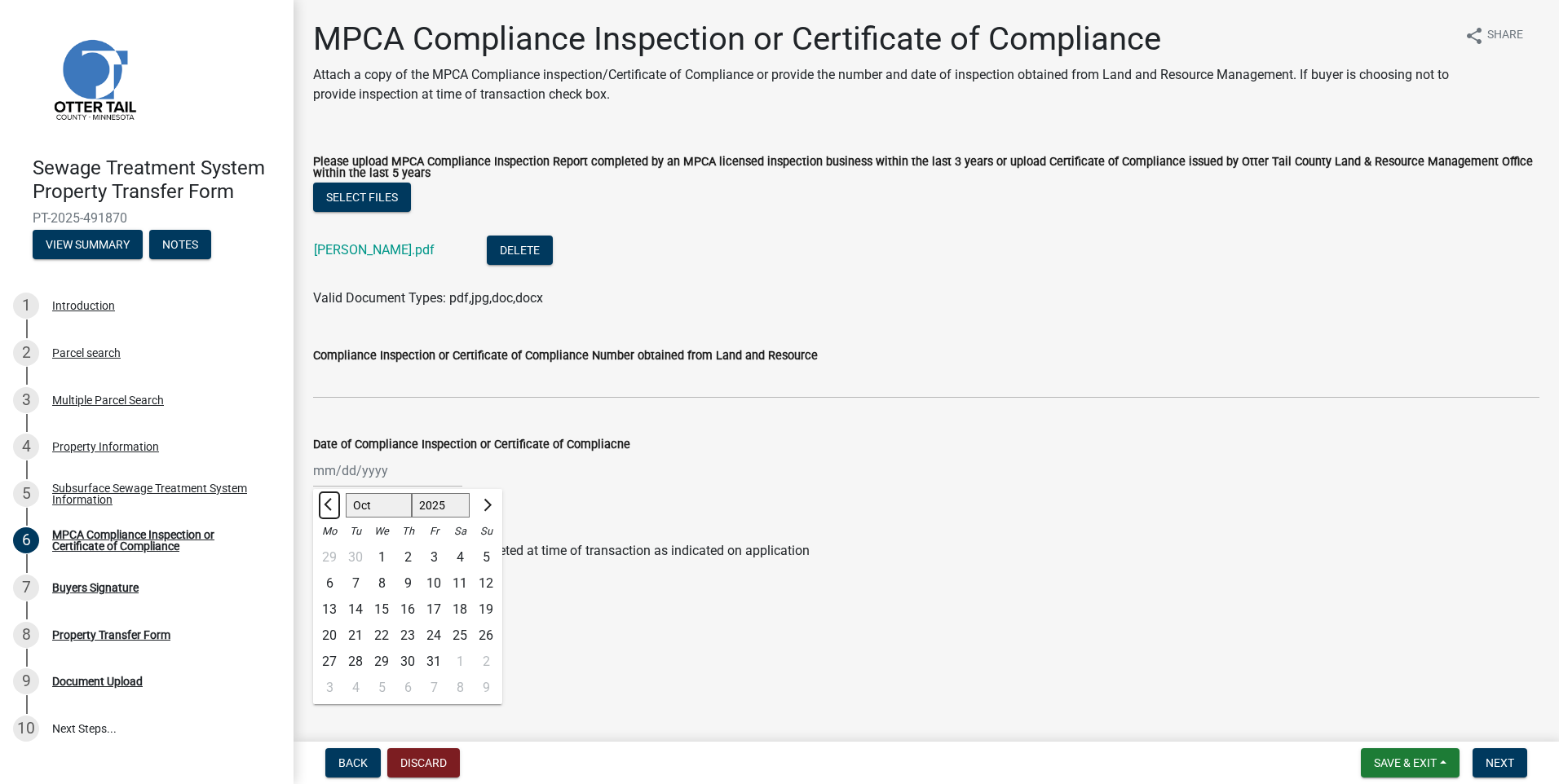
select select "9"
click at [383, 607] on div "17" at bounding box center [381, 610] width 26 height 26
type input "[DATE]"
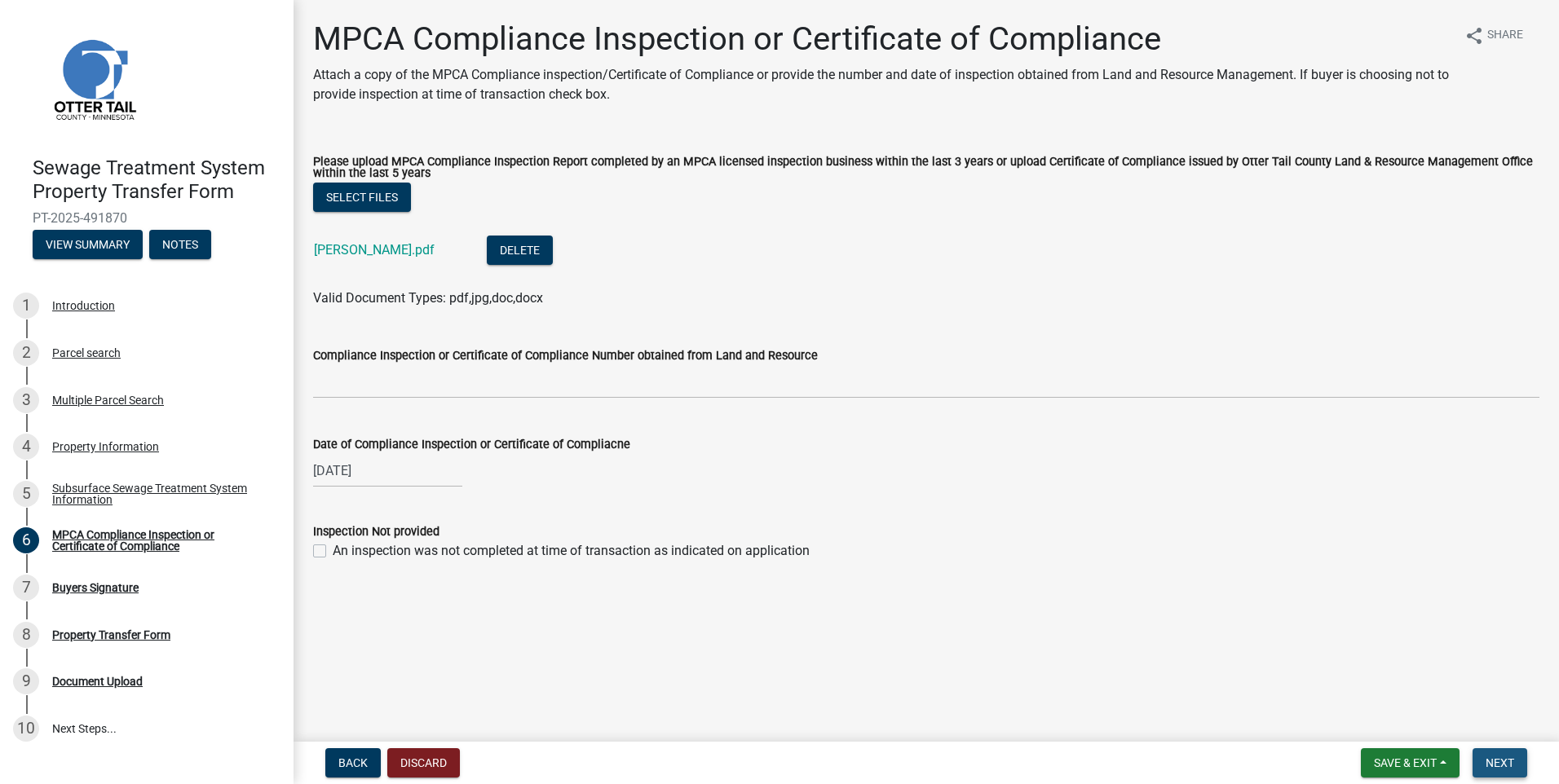
click at [1506, 766] on span "Next" at bounding box center [1500, 763] width 28 height 13
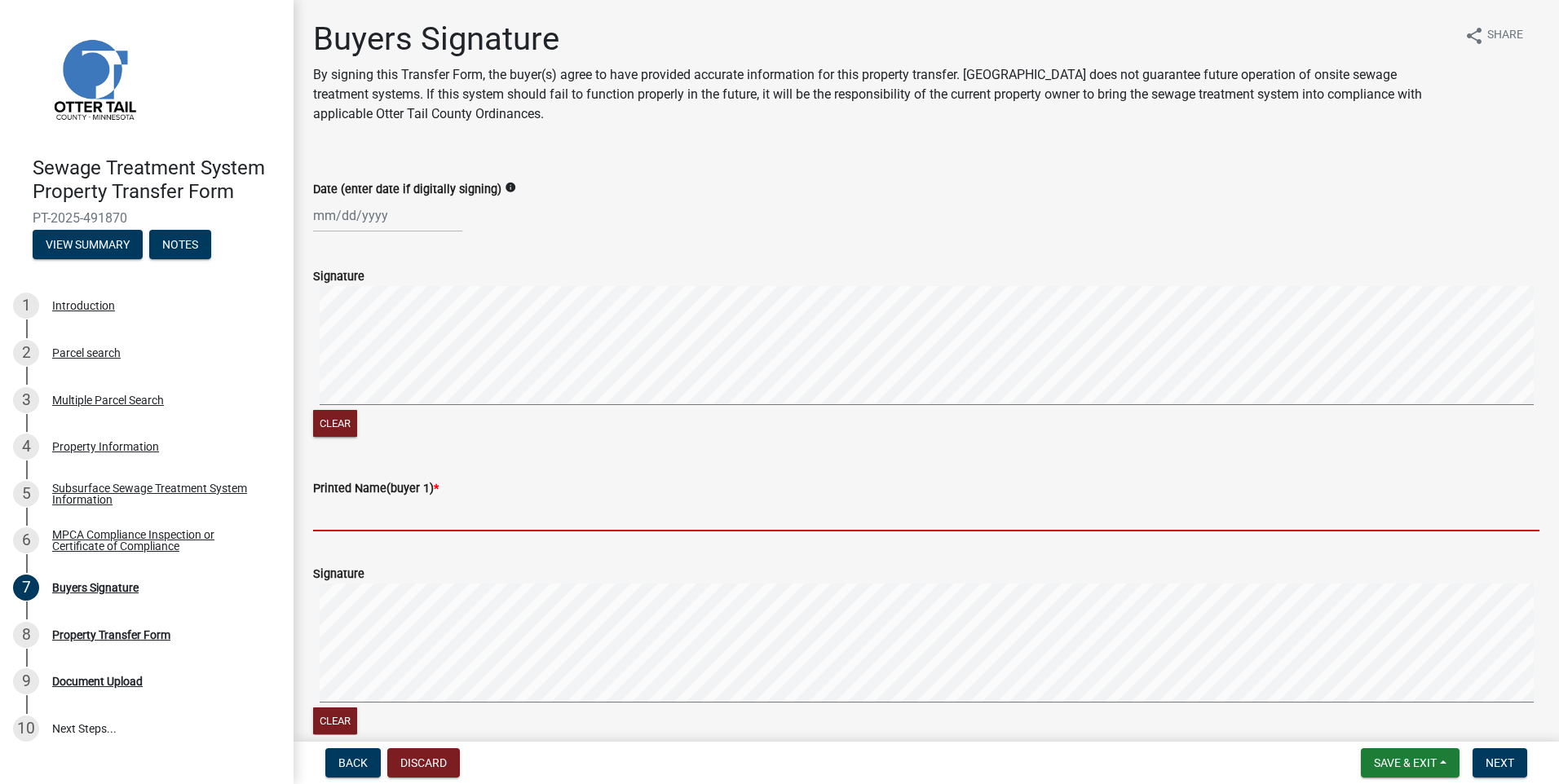
click at [346, 512] on input "Printed Name(buyer 1) *" at bounding box center [926, 514] width 1226 height 33
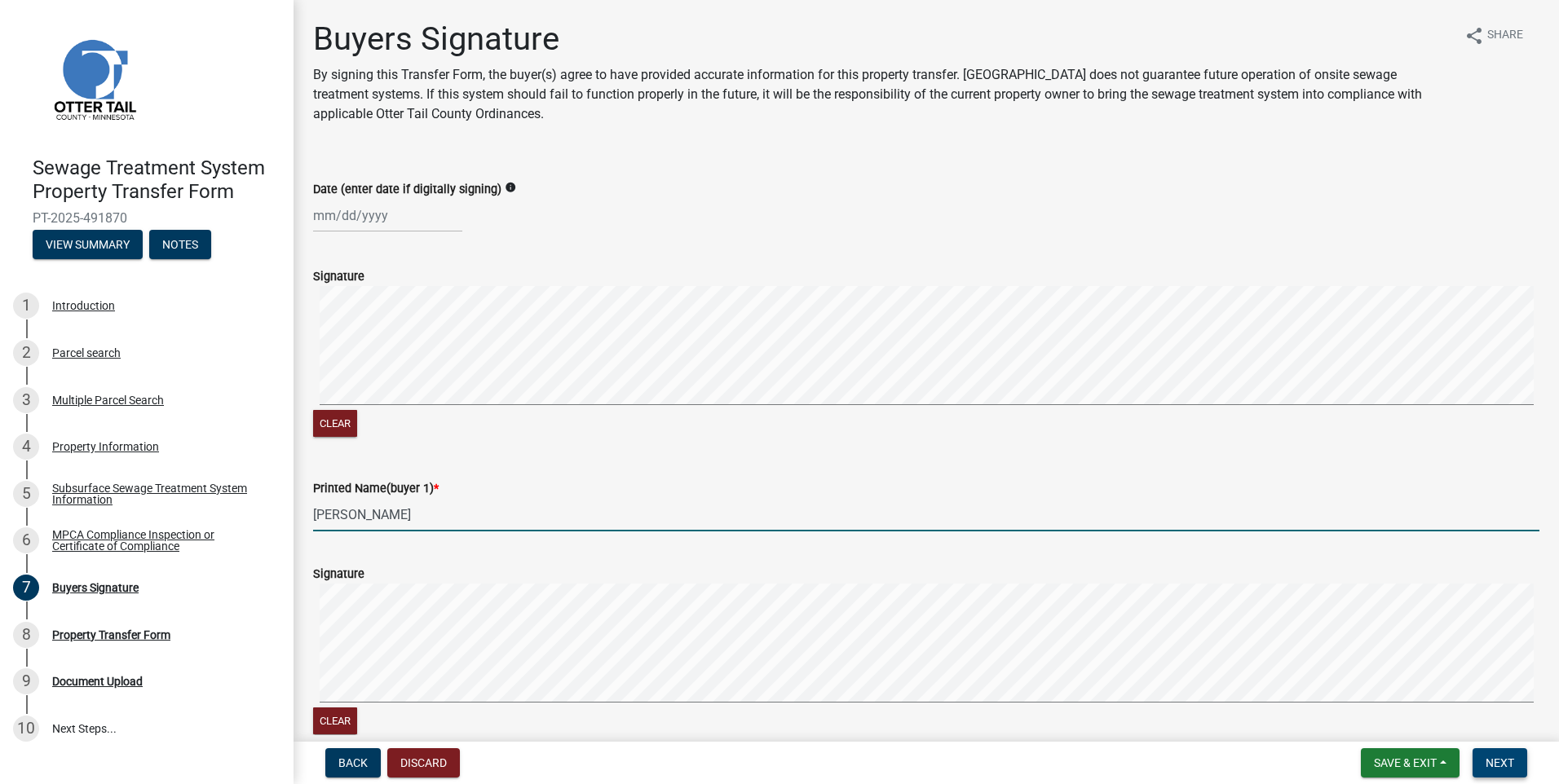
type input "[PERSON_NAME]"
click at [1507, 749] on button "Next" at bounding box center [1500, 763] width 55 height 29
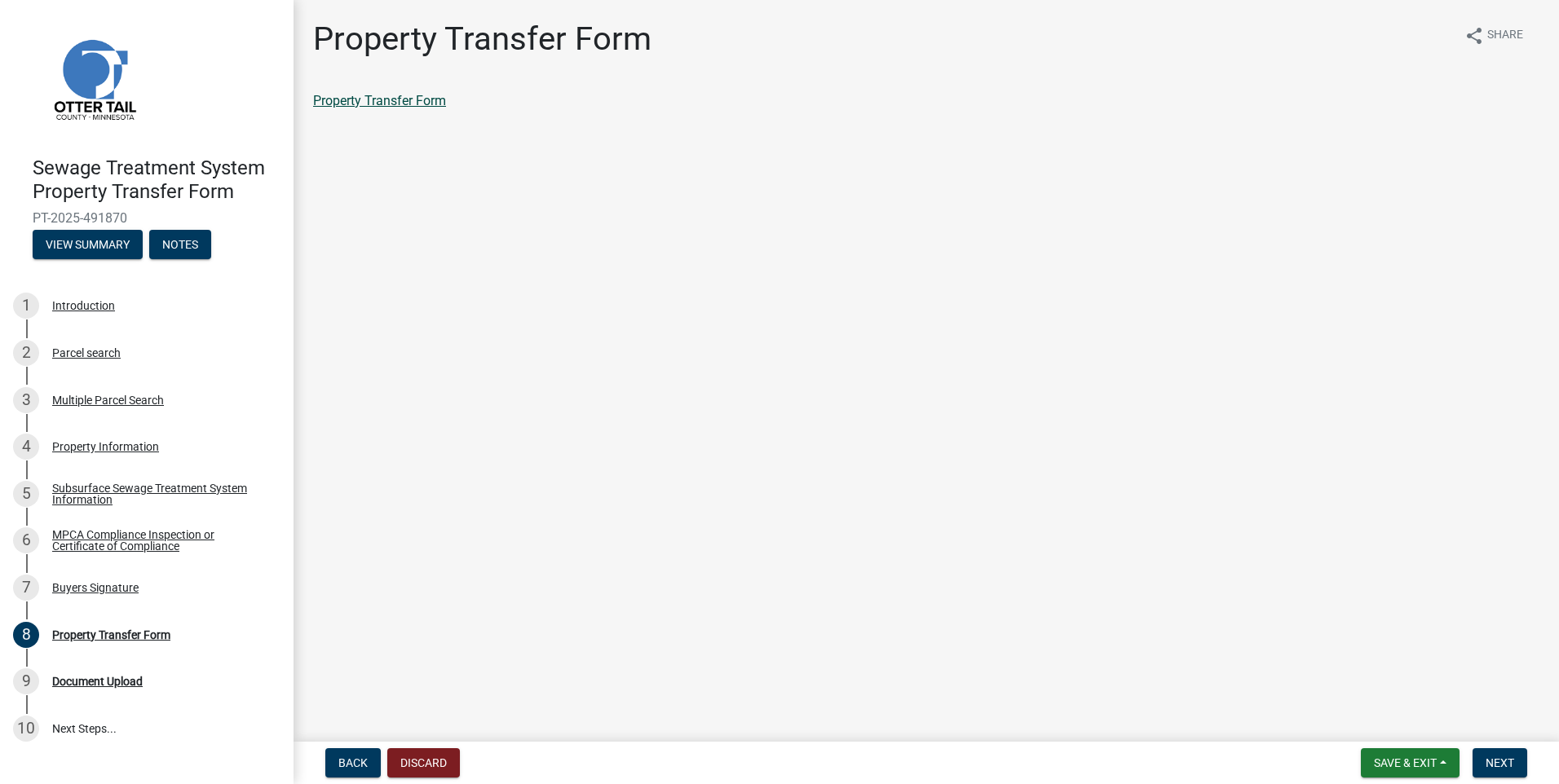
click at [375, 96] on link "Property Transfer Form" at bounding box center [379, 100] width 133 height 15
